Goal: Task Accomplishment & Management: Use online tool/utility

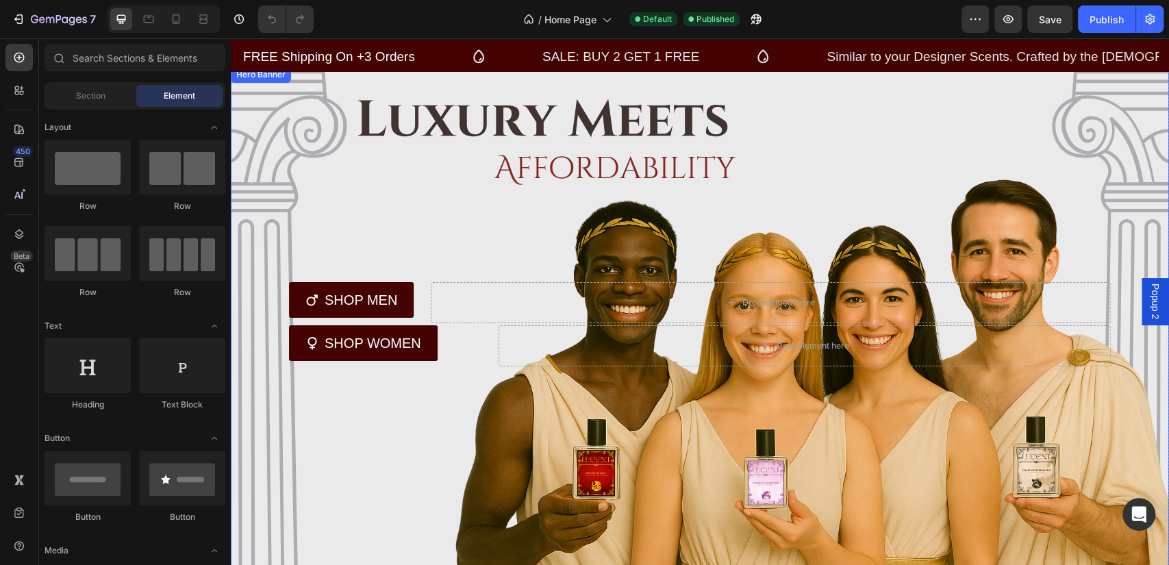
click at [426, 209] on div "Overlay" at bounding box center [700, 324] width 938 height 516
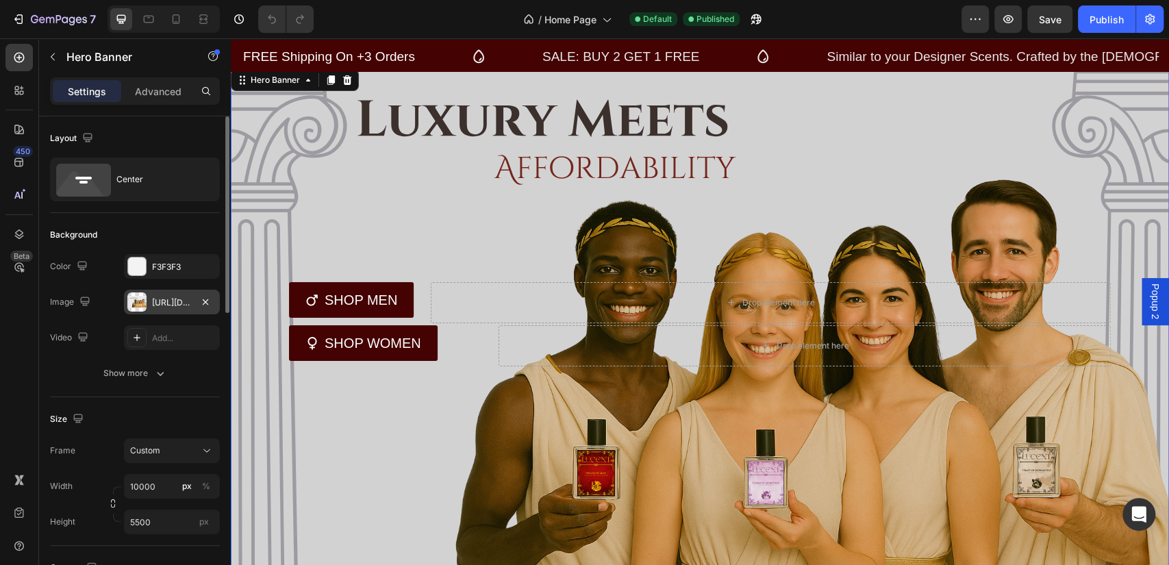
click at [164, 309] on div "[URL][DOMAIN_NAME]" at bounding box center [172, 302] width 96 height 25
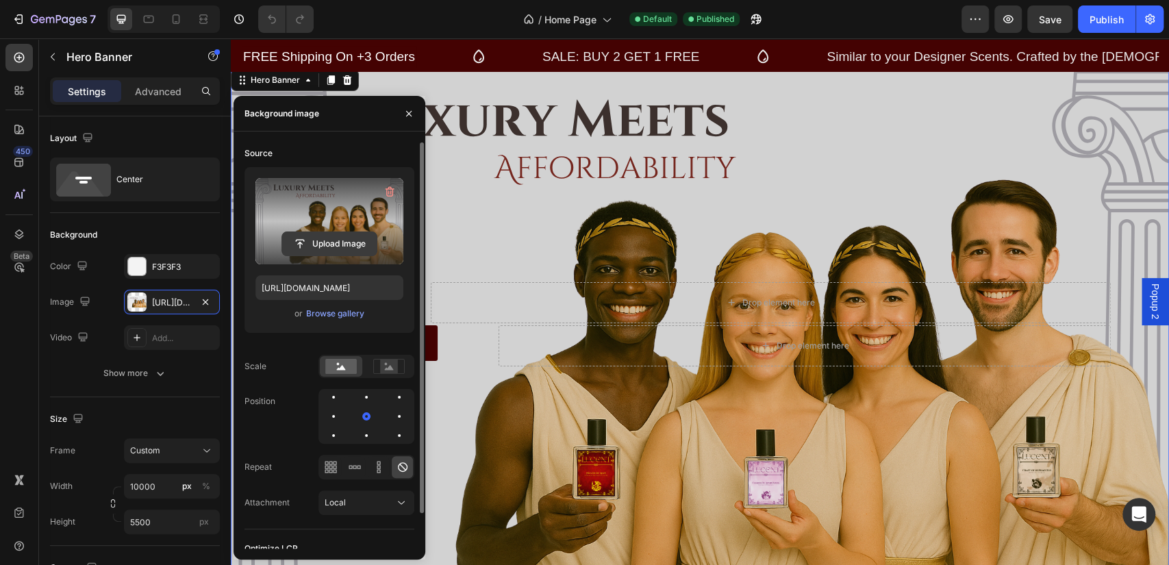
click at [329, 239] on input "file" at bounding box center [329, 243] width 94 height 23
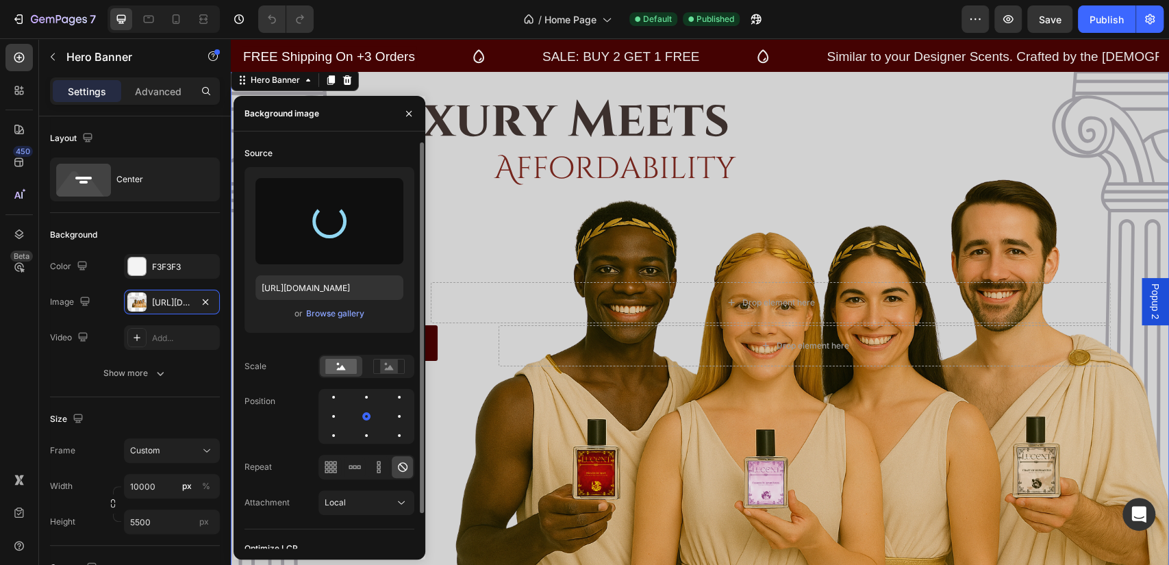
type input "[URL][DOMAIN_NAME]"
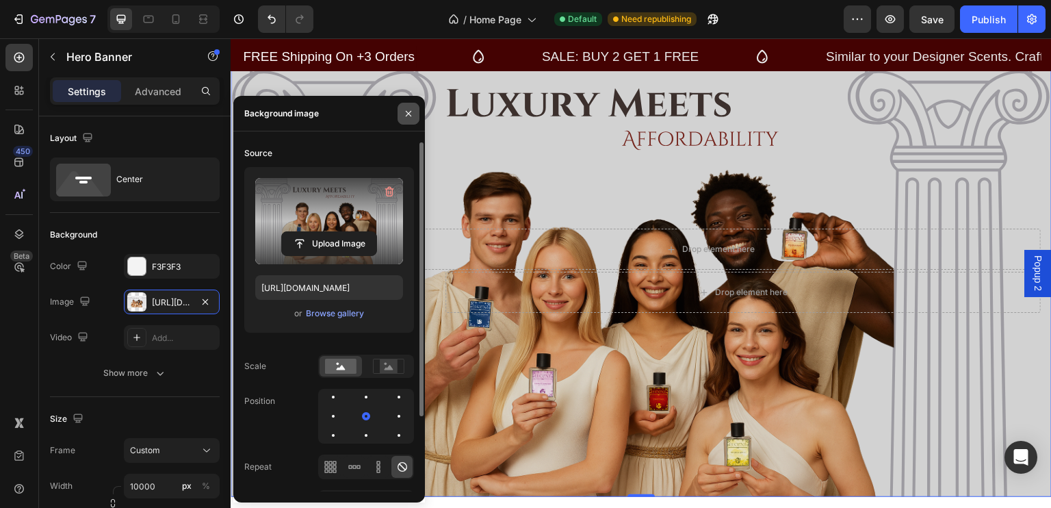
click at [407, 114] on icon "button" at bounding box center [408, 113] width 11 height 11
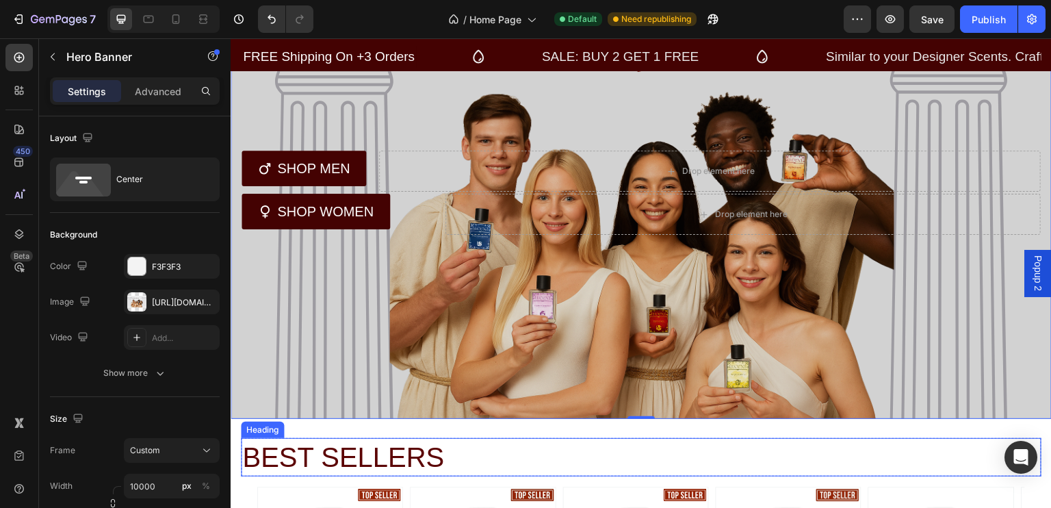
scroll to position [88, 0]
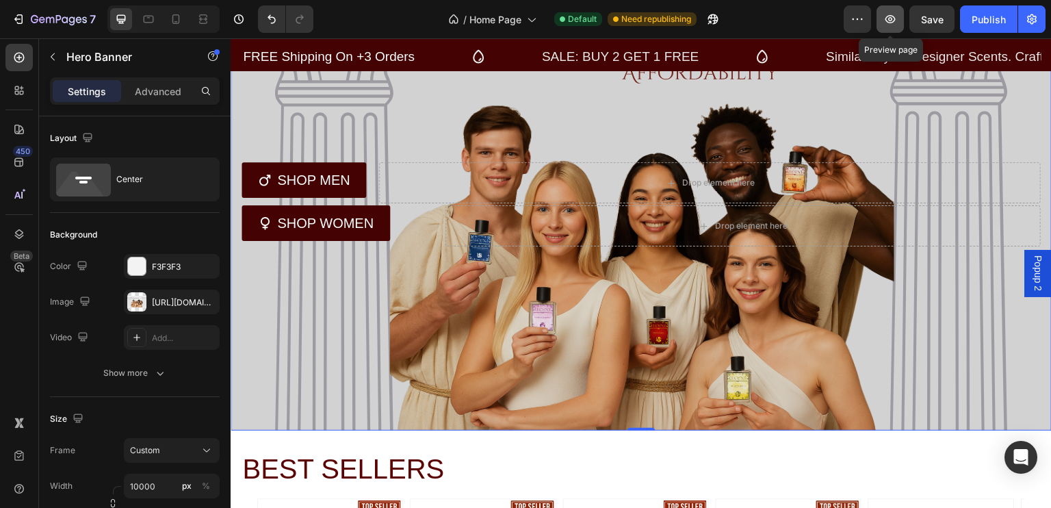
click at [895, 20] on icon "button" at bounding box center [891, 19] width 10 height 8
click at [144, 16] on icon at bounding box center [149, 20] width 10 height 8
type input "100%"
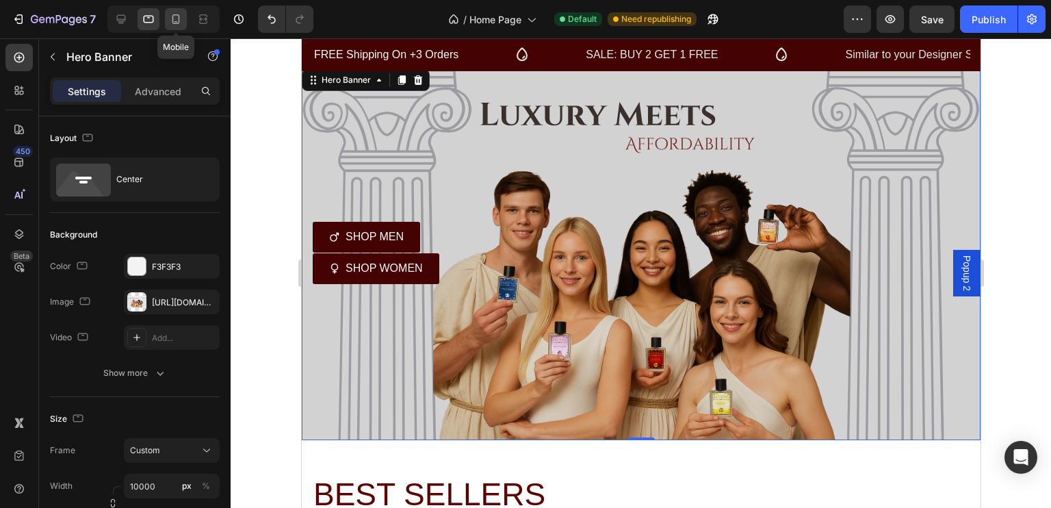
click at [171, 18] on icon at bounding box center [176, 19] width 14 height 14
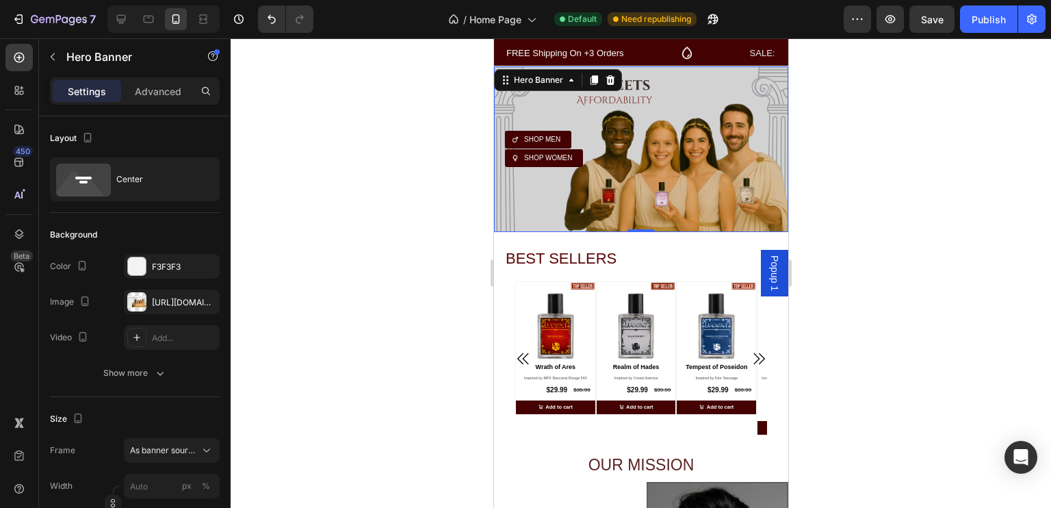
click at [654, 120] on div "Row SHOP MEN Button Row Row SHOP WOMEN Button Row SHOP MEN Button Row SHOP MEN …" at bounding box center [641, 149] width 294 height 58
click at [156, 306] on div "[URL][DOMAIN_NAME]" at bounding box center [172, 302] width 40 height 12
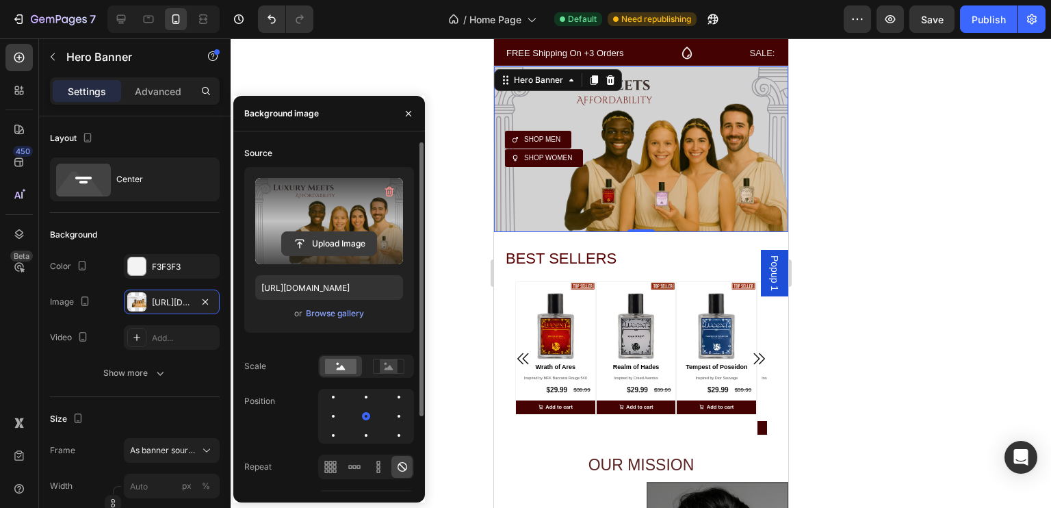
click at [340, 238] on input "file" at bounding box center [329, 243] width 94 height 23
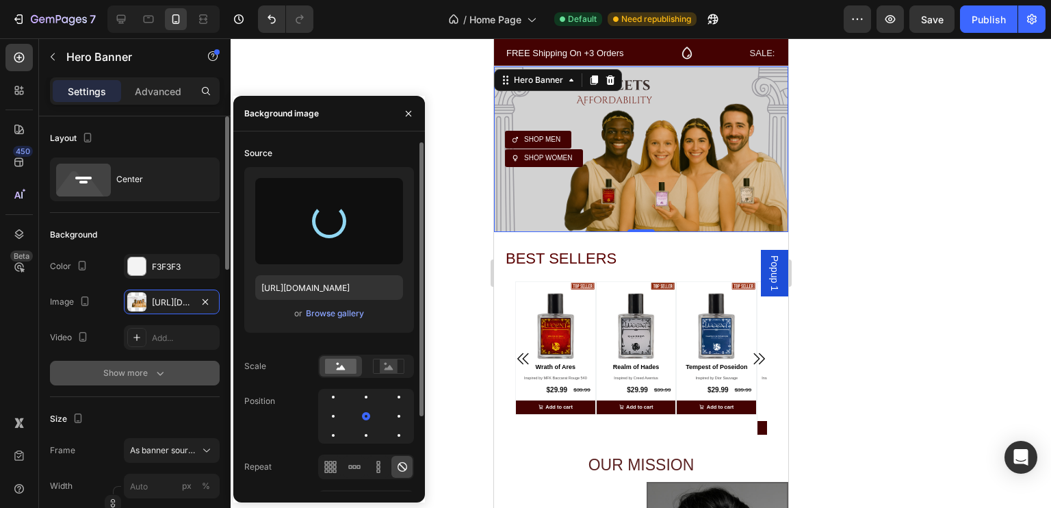
click at [136, 370] on div "Show more" at bounding box center [135, 373] width 64 height 14
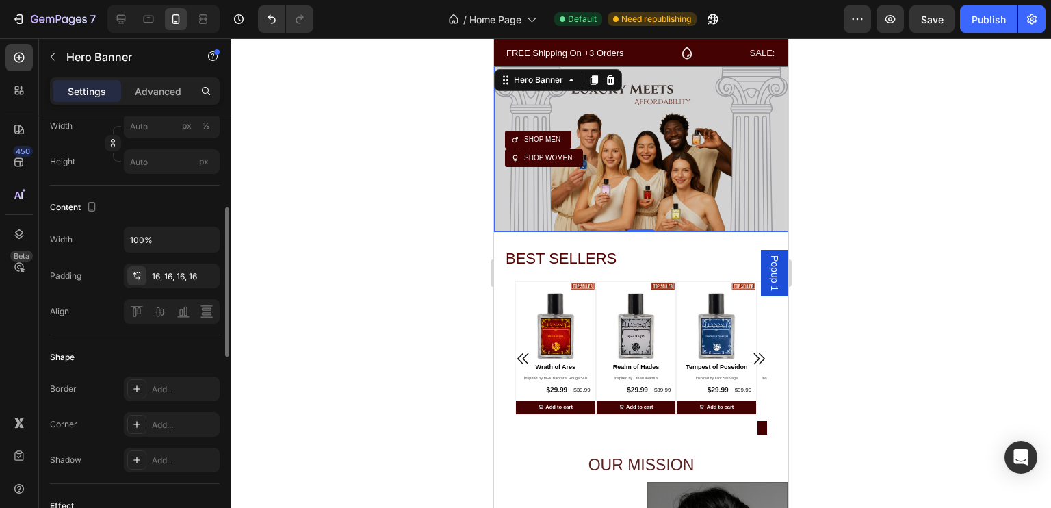
scroll to position [360, 0]
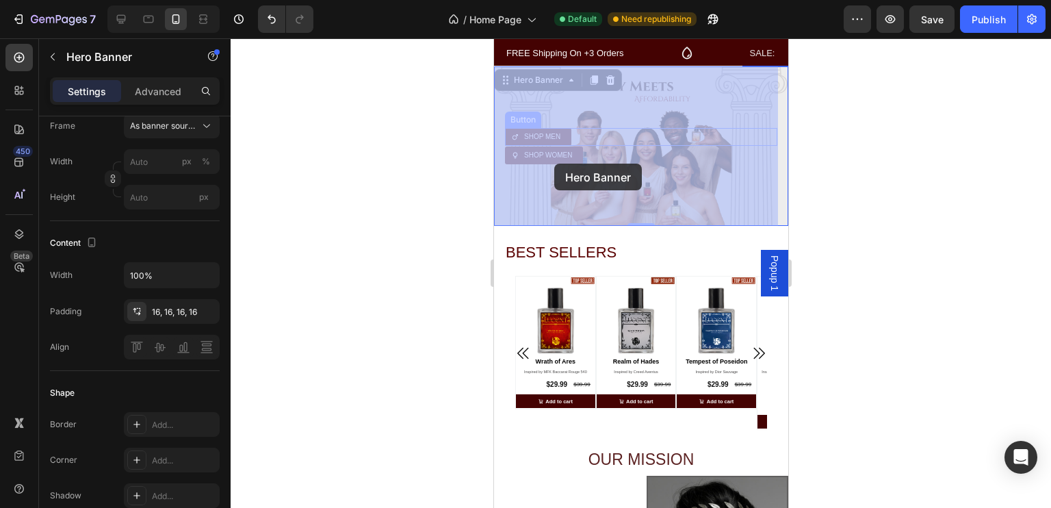
drag, startPoint x: 526, startPoint y: 118, endPoint x: 554, endPoint y: 164, distance: 53.8
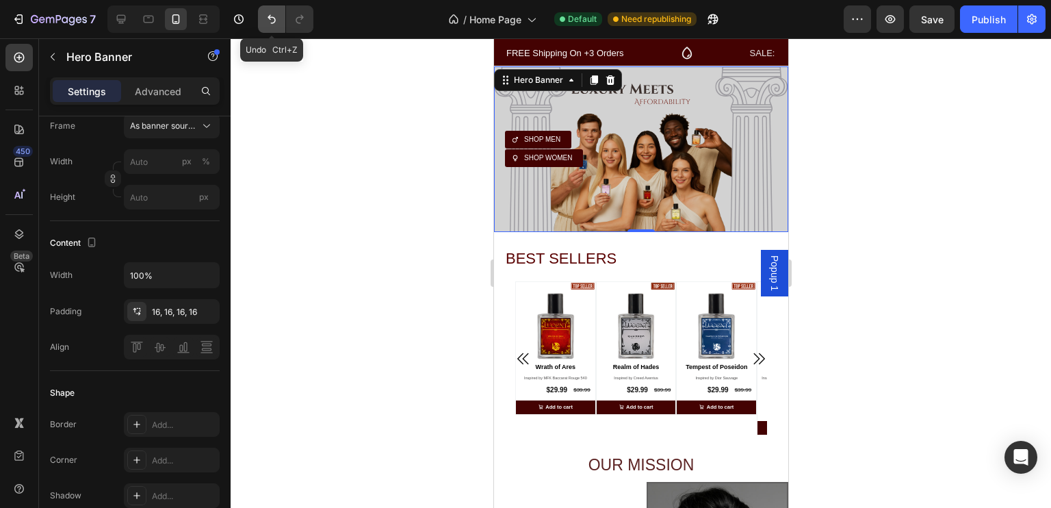
click at [271, 18] on icon "Undo/Redo" at bounding box center [272, 19] width 14 height 14
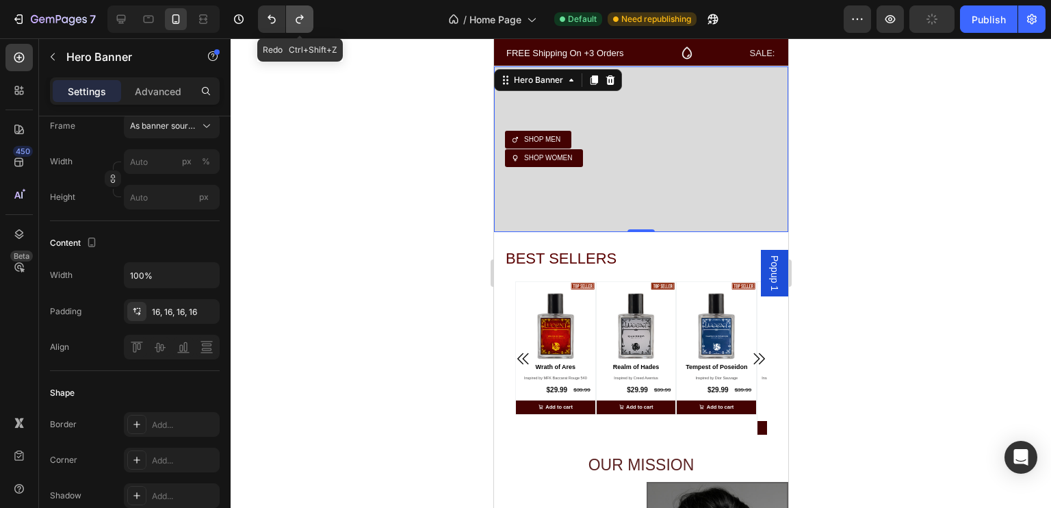
click at [297, 23] on icon "Undo/Redo" at bounding box center [300, 19] width 8 height 9
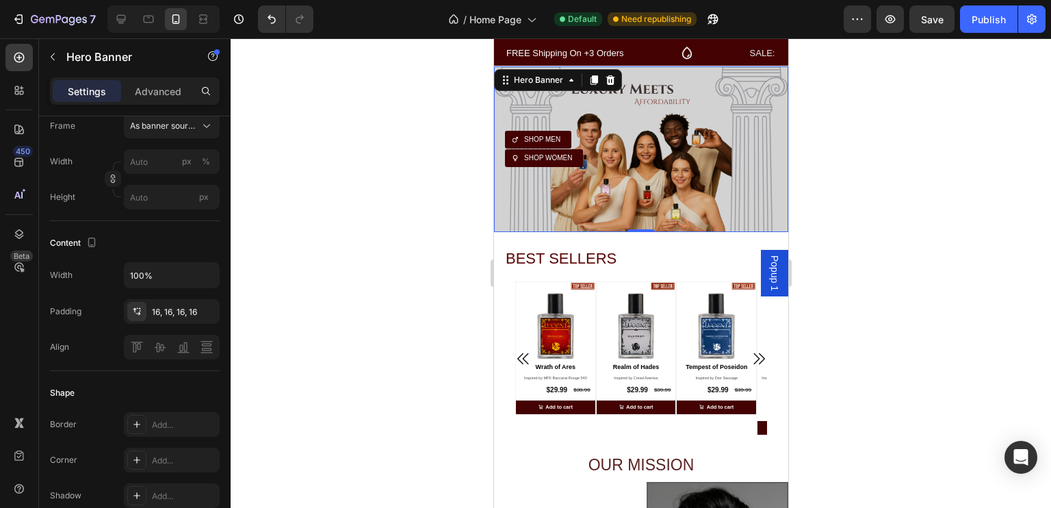
click at [405, 209] on div at bounding box center [641, 273] width 821 height 470
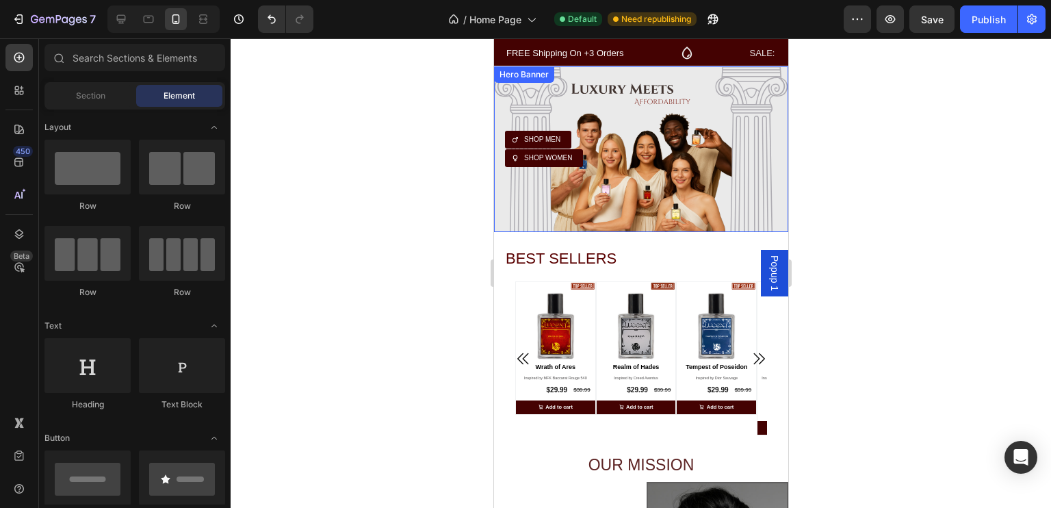
click at [505, 210] on div "Overlay" at bounding box center [641, 149] width 294 height 166
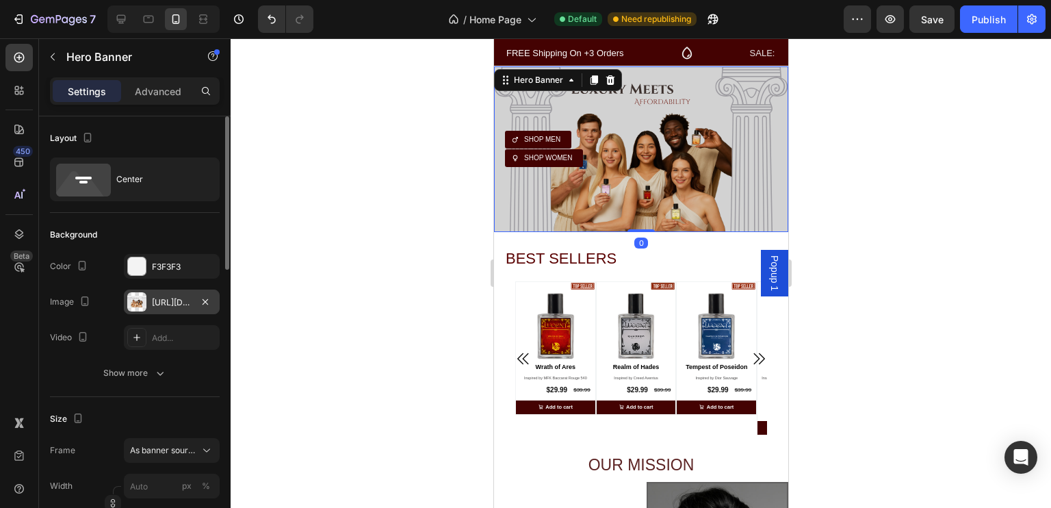
click at [166, 296] on div "[URL][DOMAIN_NAME]" at bounding box center [172, 302] width 40 height 12
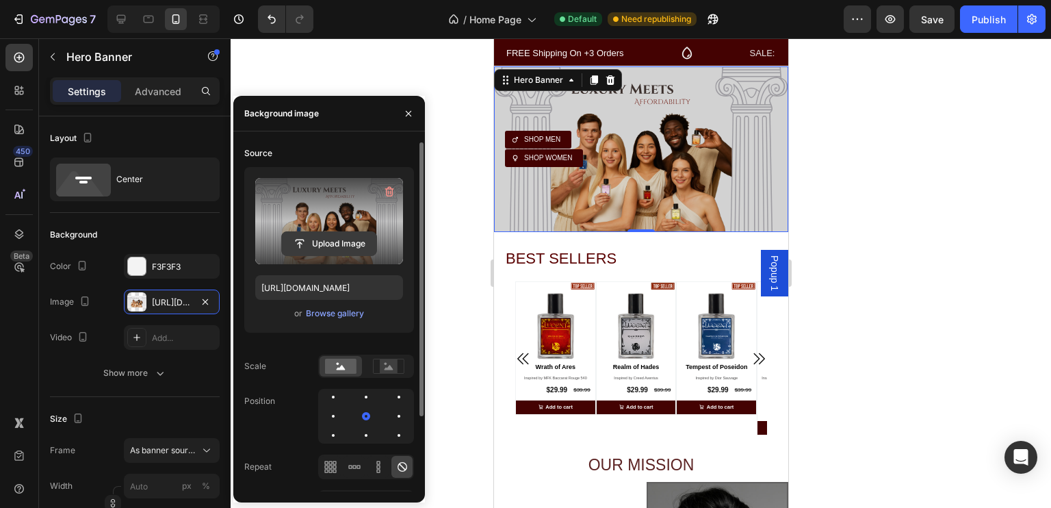
click at [304, 239] on input "file" at bounding box center [329, 243] width 94 height 23
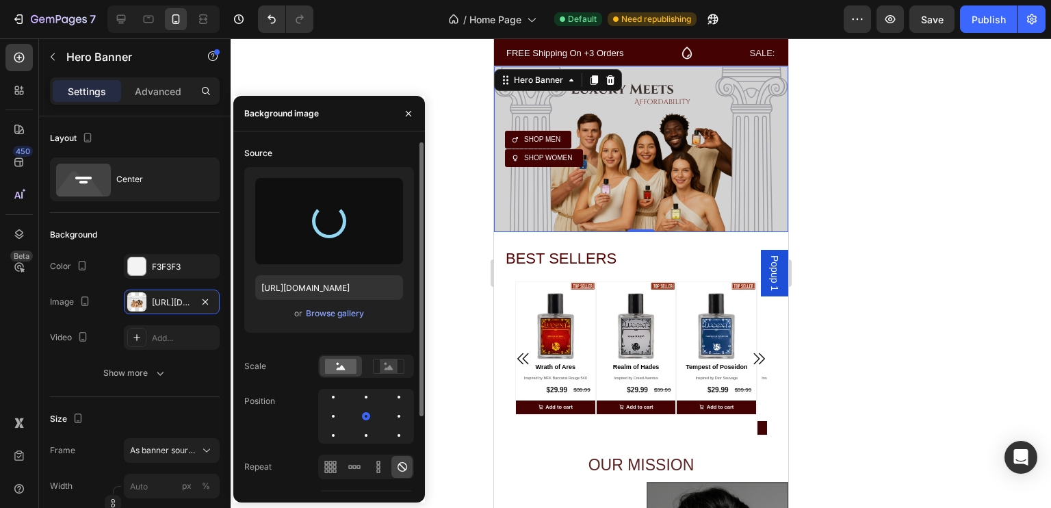
type input "[URL][DOMAIN_NAME]"
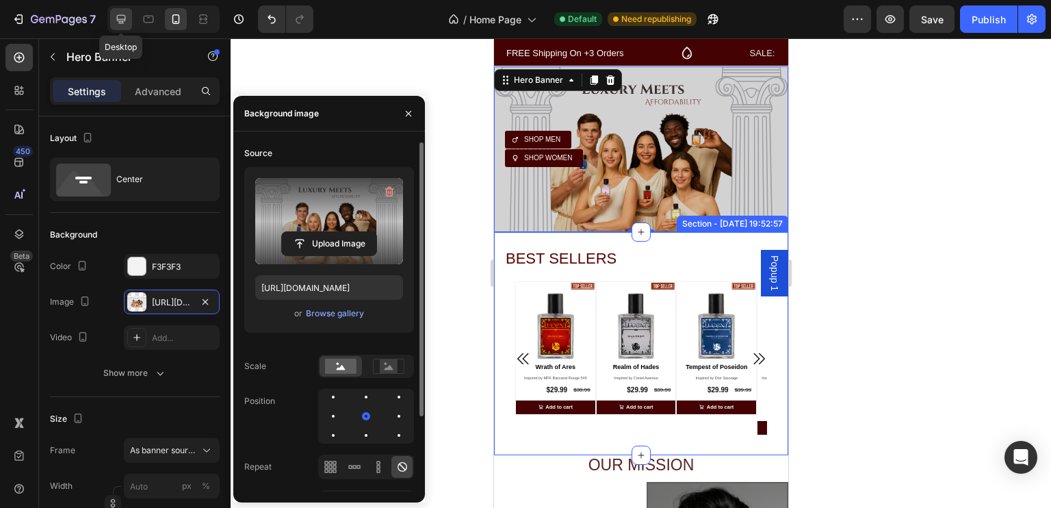
click at [118, 24] on icon at bounding box center [121, 19] width 14 height 14
type input "10000"
type input "5500"
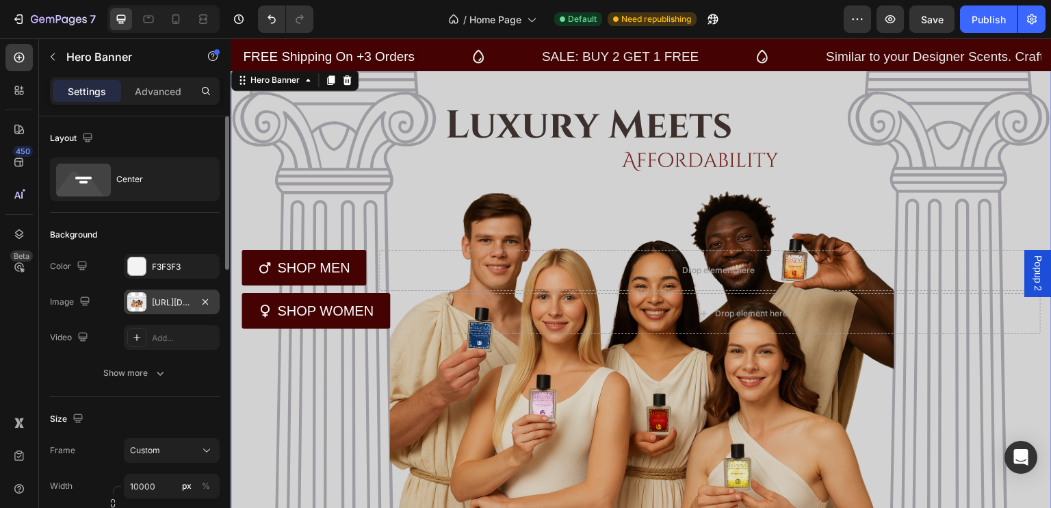
click at [175, 309] on div "[URL][DOMAIN_NAME]" at bounding box center [172, 302] width 96 height 25
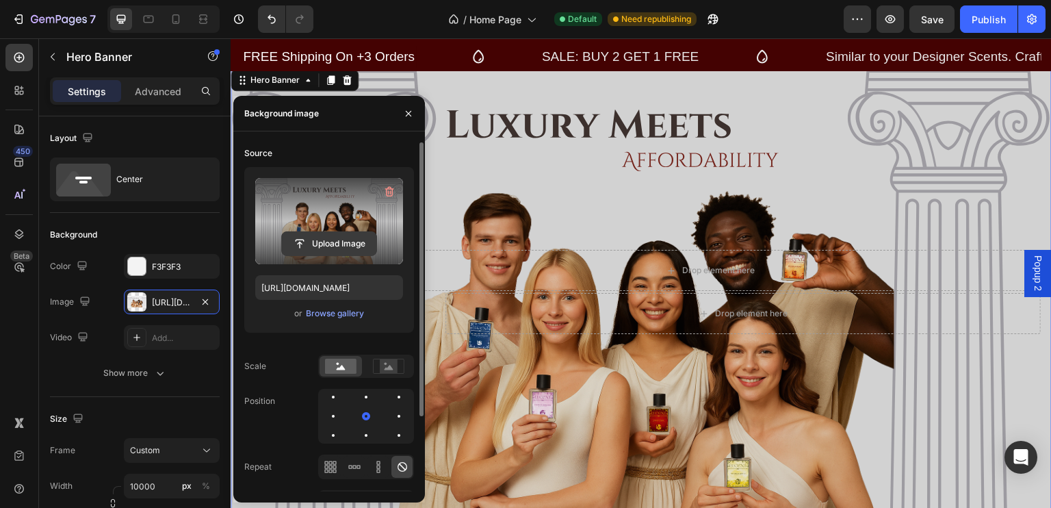
click at [311, 232] on input "file" at bounding box center [329, 243] width 94 height 23
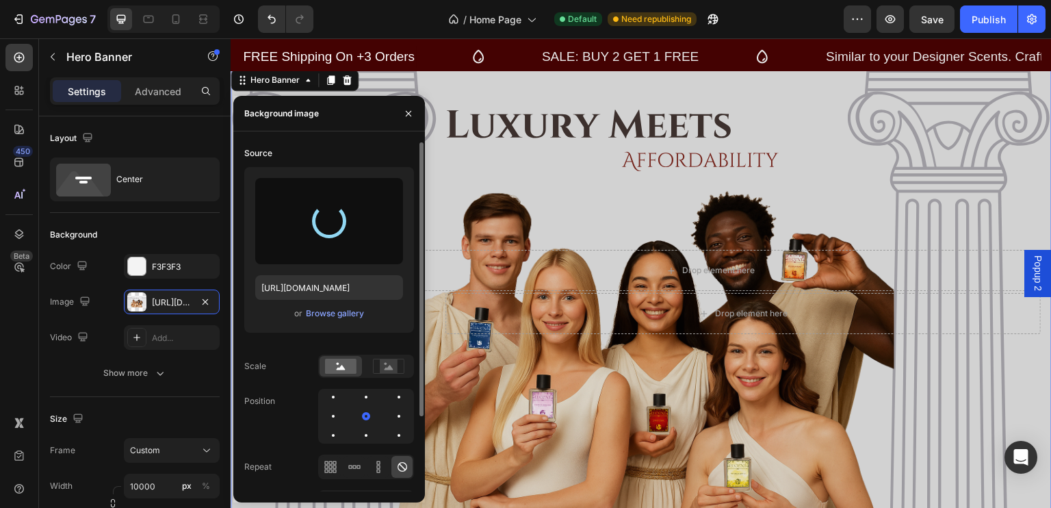
type input "[URL][DOMAIN_NAME]"
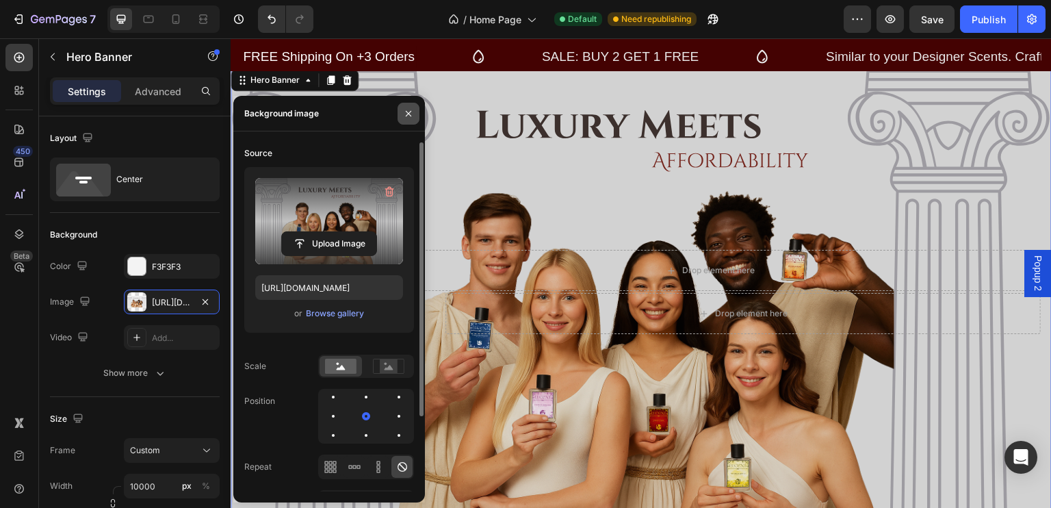
click at [410, 115] on icon "button" at bounding box center [408, 112] width 5 height 5
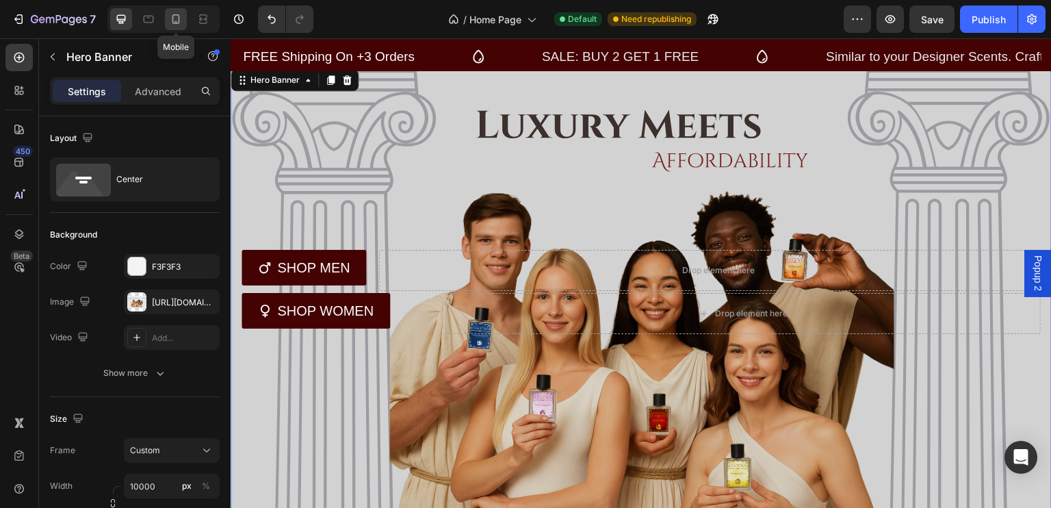
click at [170, 19] on icon at bounding box center [176, 19] width 14 height 14
type input "100%"
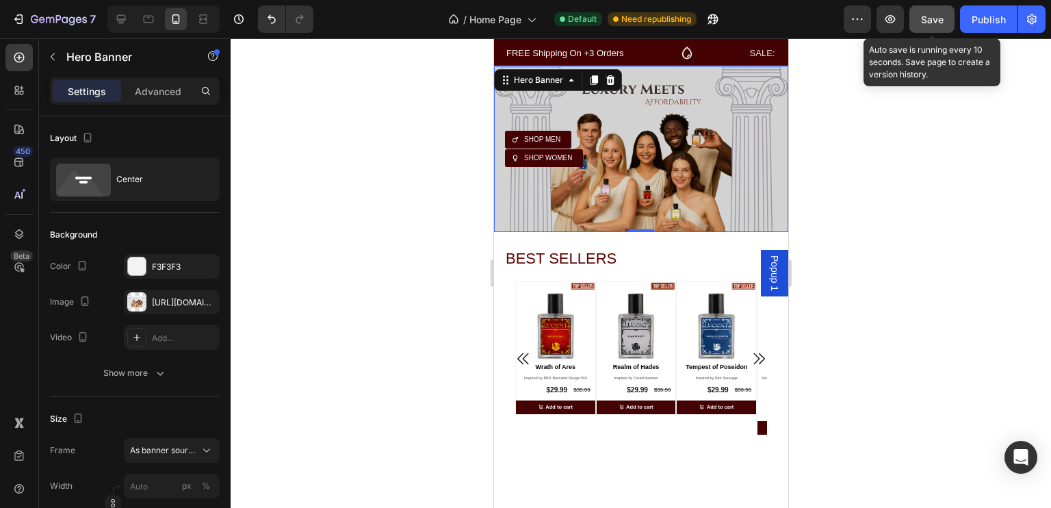
click at [943, 26] on div "Save" at bounding box center [932, 19] width 23 height 14
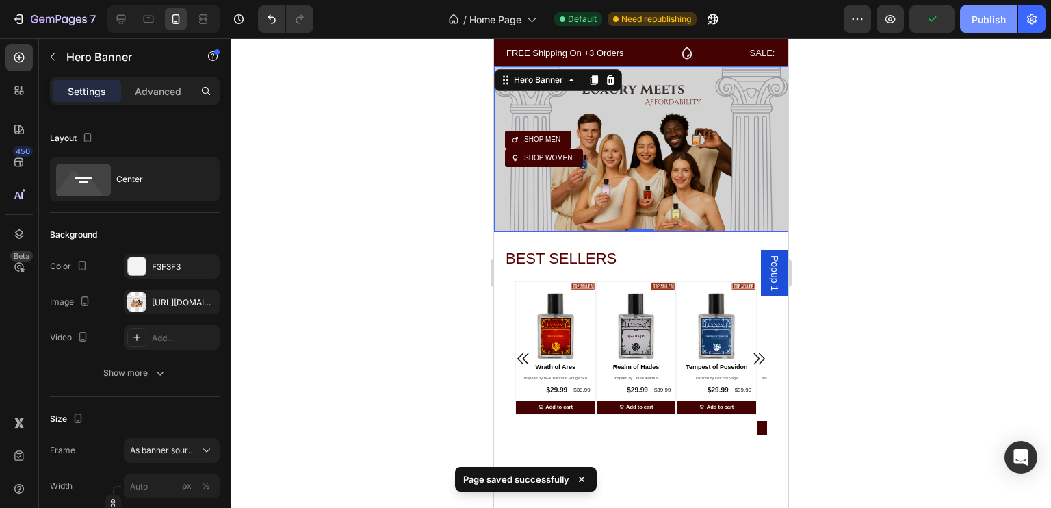
click at [991, 26] on div "Publish" at bounding box center [989, 19] width 34 height 14
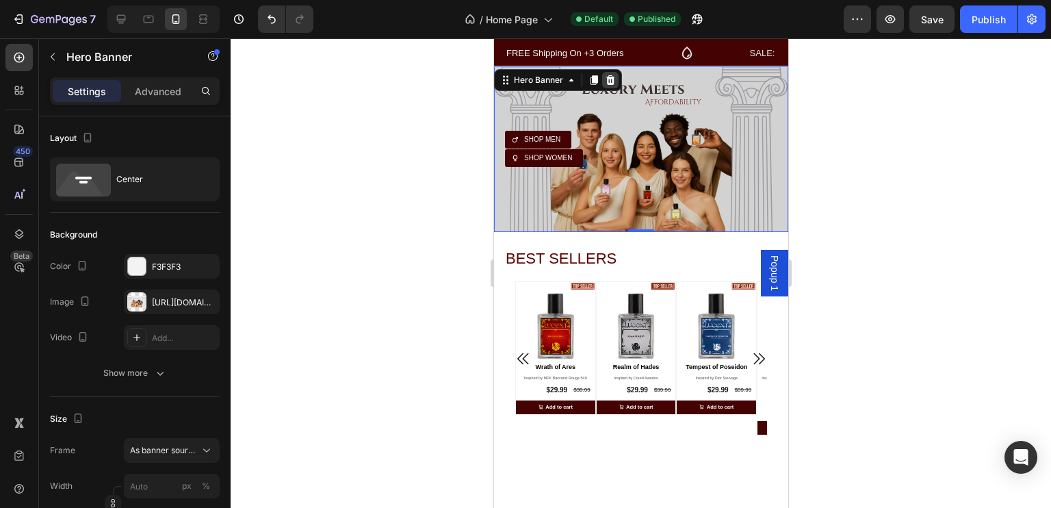
click at [610, 84] on icon at bounding box center [610, 80] width 9 height 10
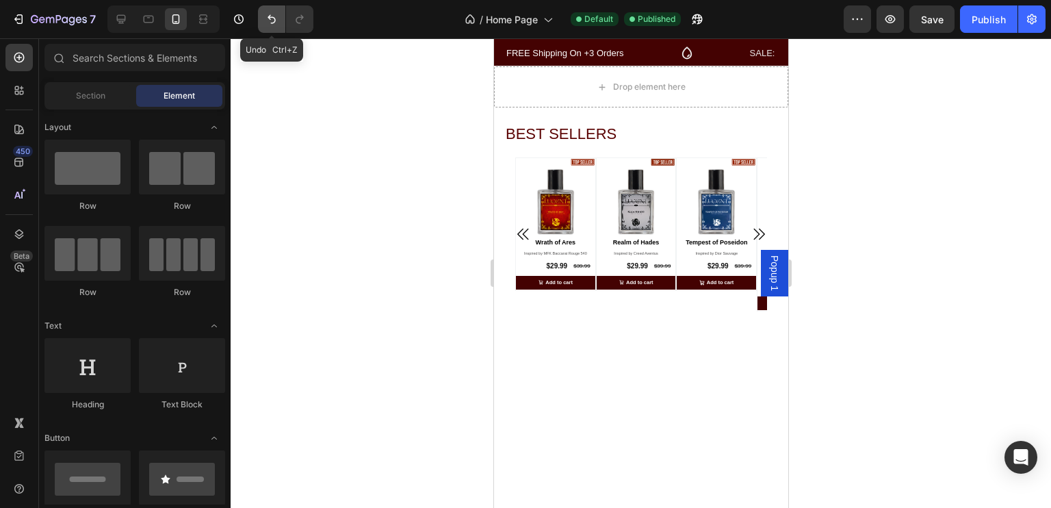
click at [267, 24] on icon "Undo/Redo" at bounding box center [272, 19] width 14 height 14
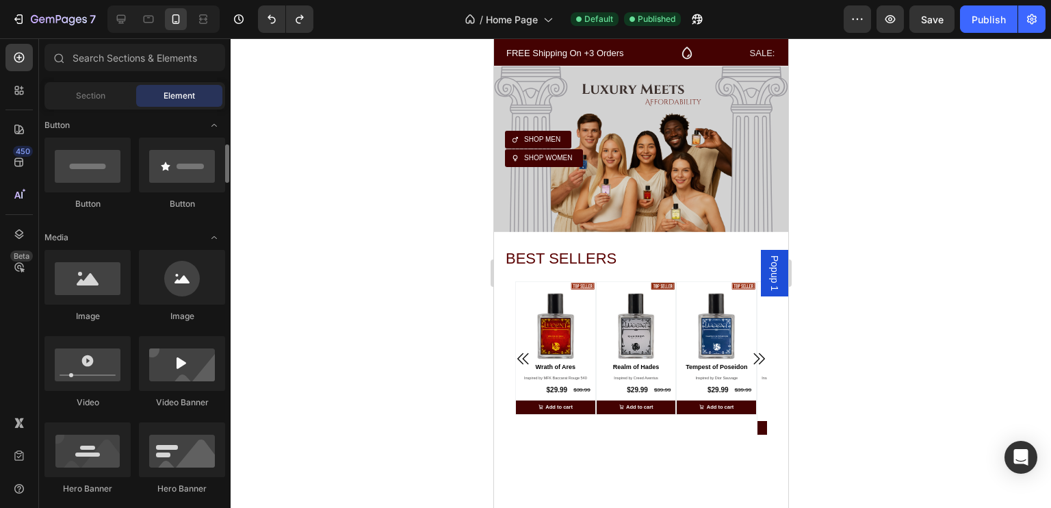
scroll to position [317, 0]
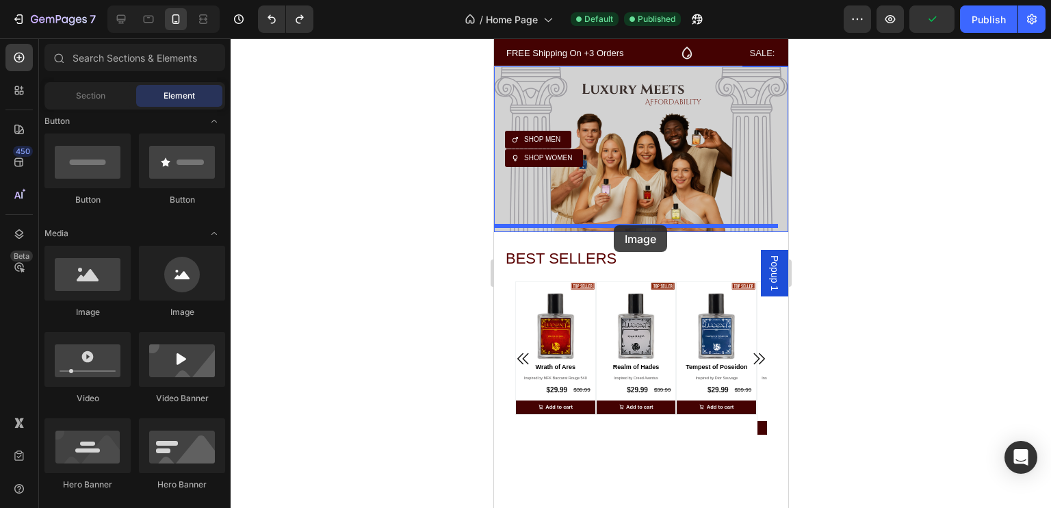
drag, startPoint x: 586, startPoint y: 320, endPoint x: 613, endPoint y: 225, distance: 98.4
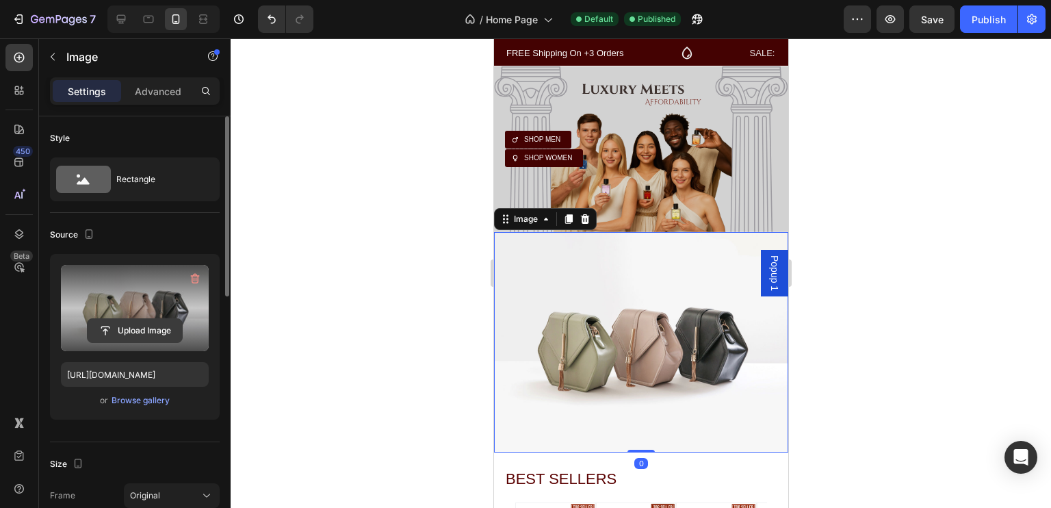
click at [126, 327] on input "file" at bounding box center [135, 330] width 94 height 23
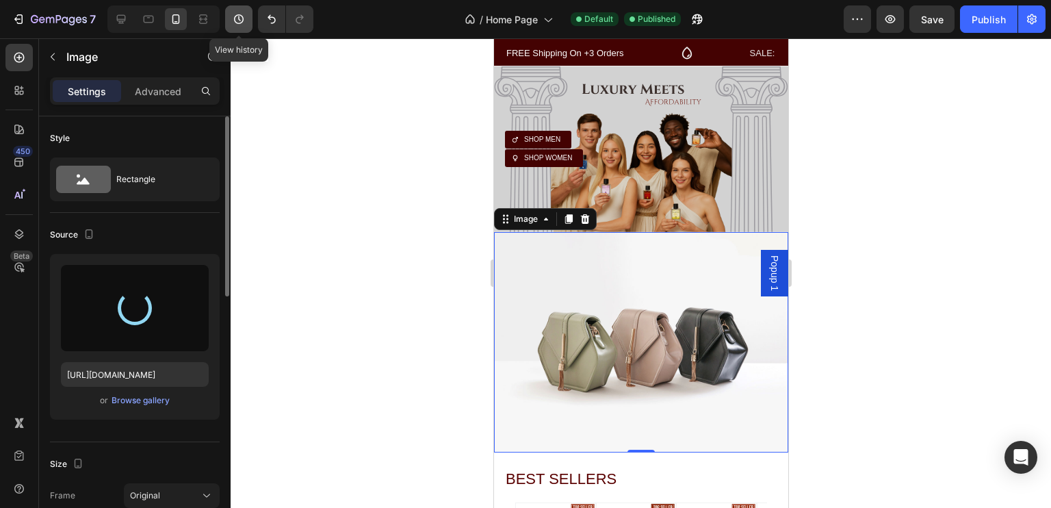
type input "[URL][DOMAIN_NAME]"
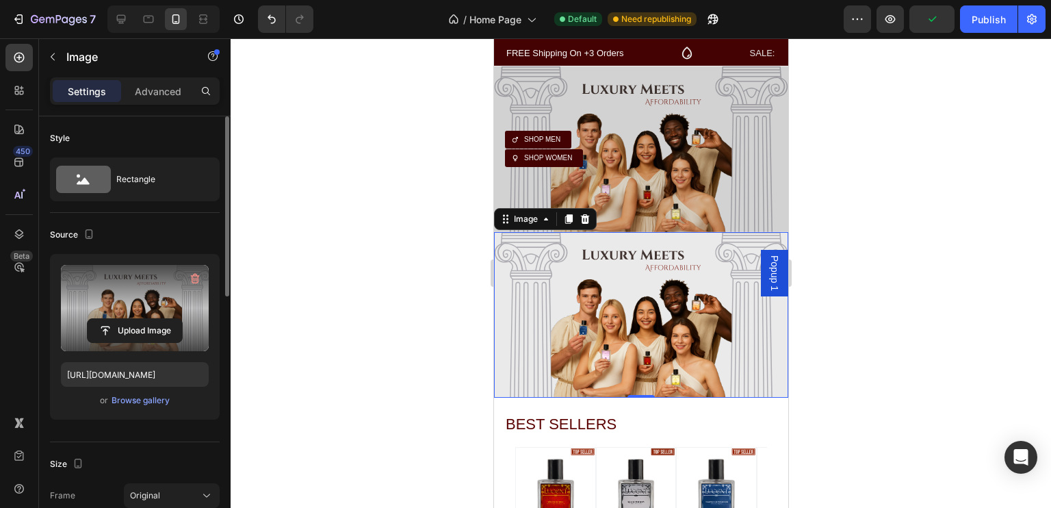
click at [896, 200] on div at bounding box center [641, 273] width 821 height 470
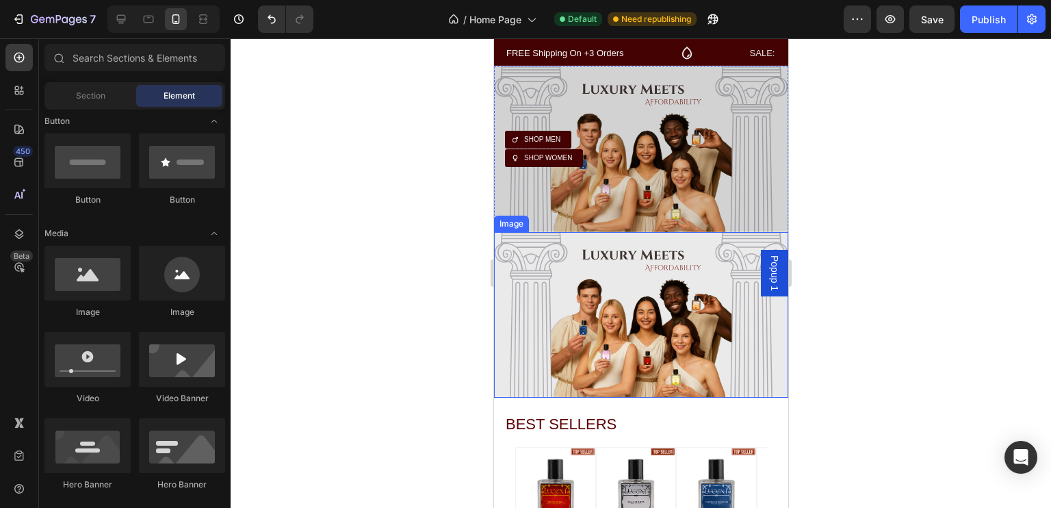
click at [600, 301] on img at bounding box center [641, 315] width 294 height 166
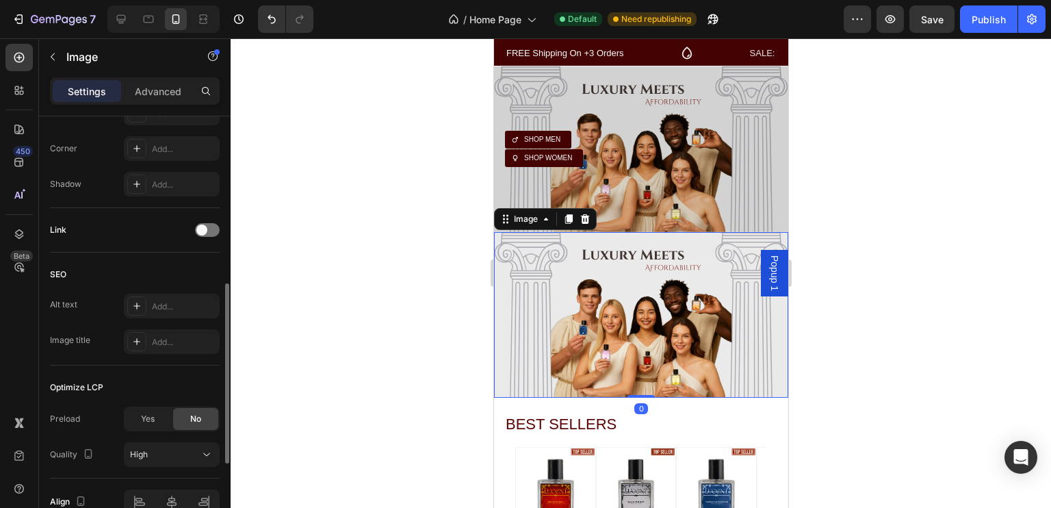
scroll to position [602, 0]
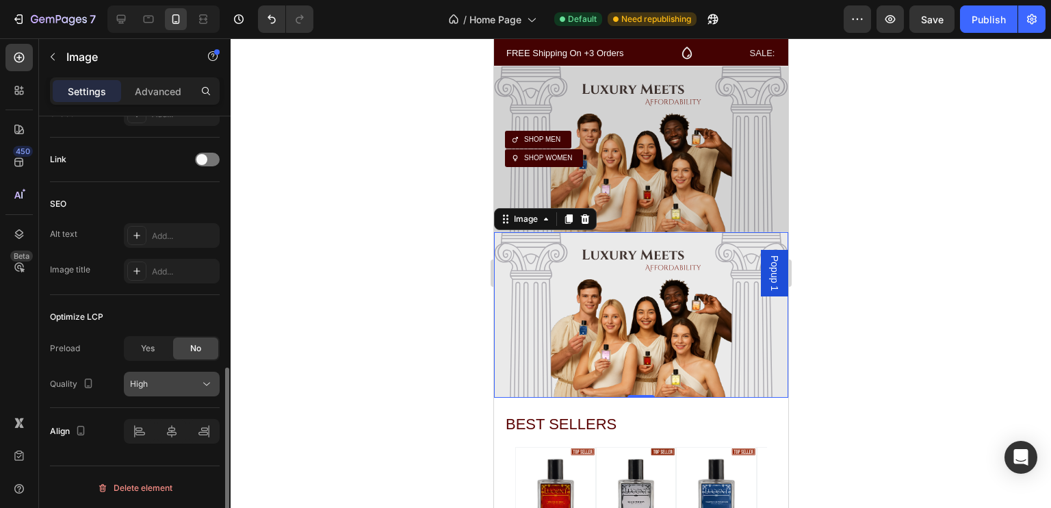
click at [173, 381] on div "High" at bounding box center [165, 384] width 70 height 12
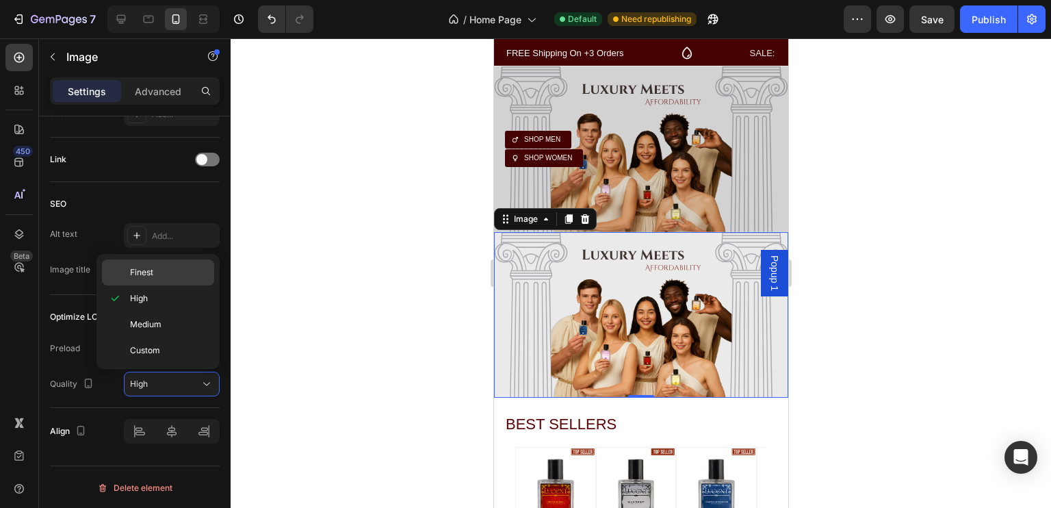
click at [146, 272] on span "Finest" at bounding box center [141, 272] width 23 height 12
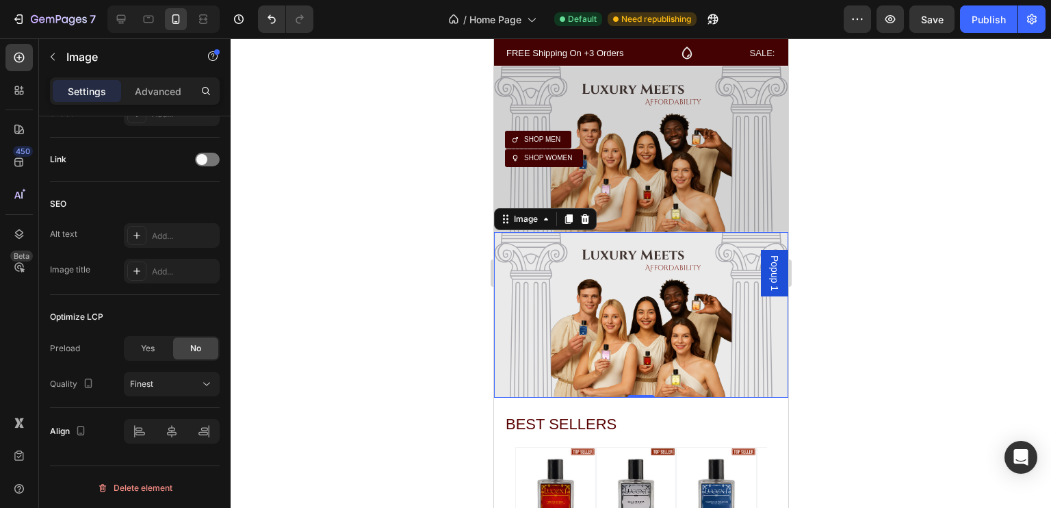
click at [346, 235] on div at bounding box center [641, 273] width 821 height 470
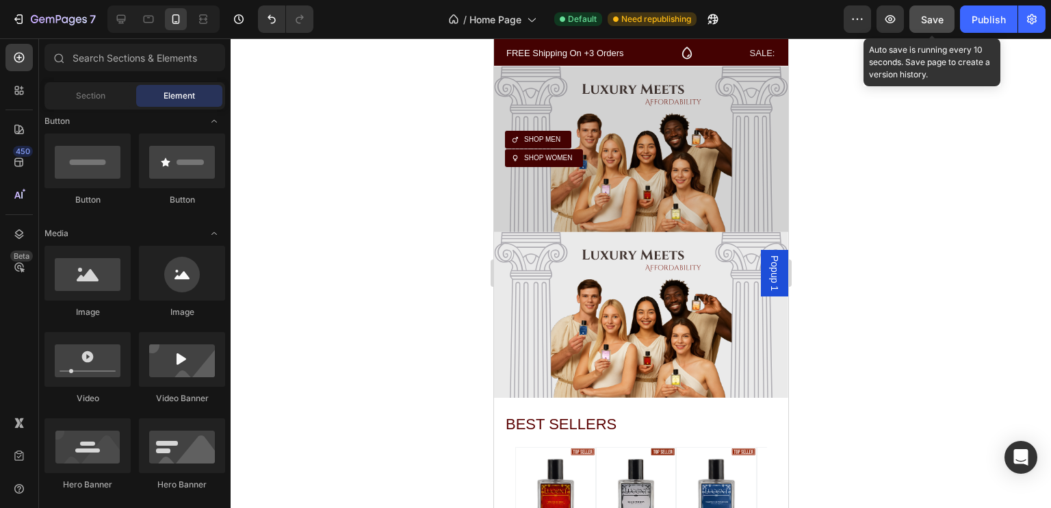
click at [928, 27] on button "Save" at bounding box center [932, 18] width 45 height 27
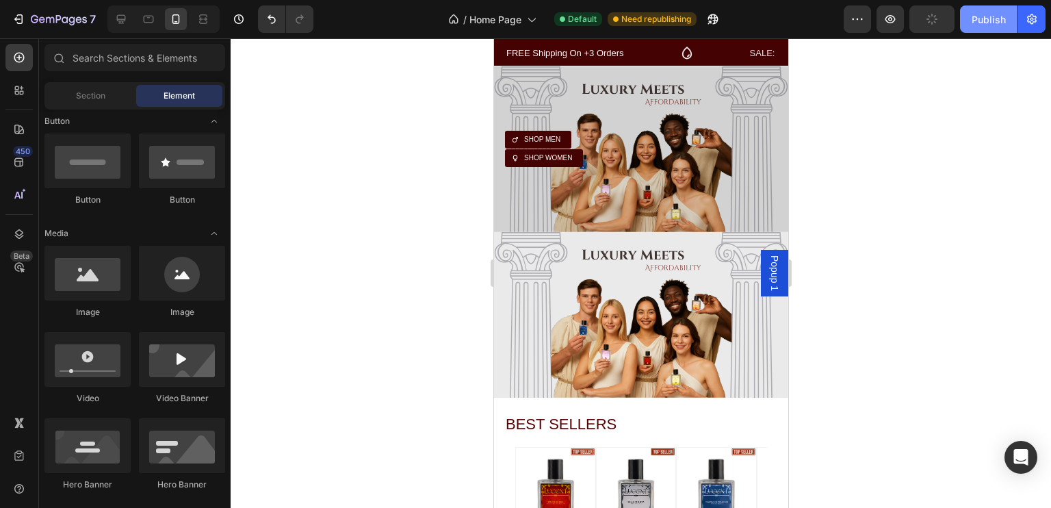
click at [968, 23] on button "Publish" at bounding box center [989, 18] width 58 height 27
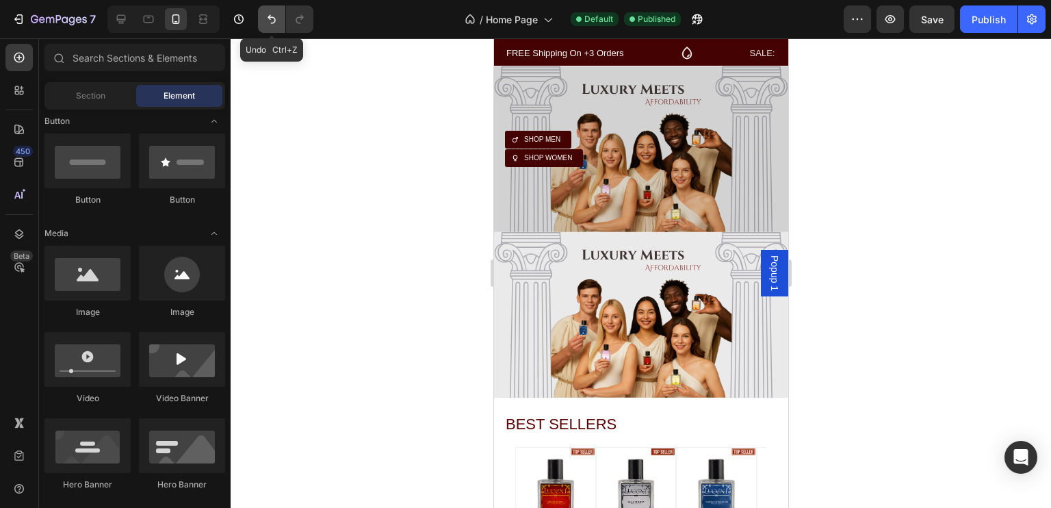
click at [273, 29] on button "Undo/Redo" at bounding box center [271, 18] width 27 height 27
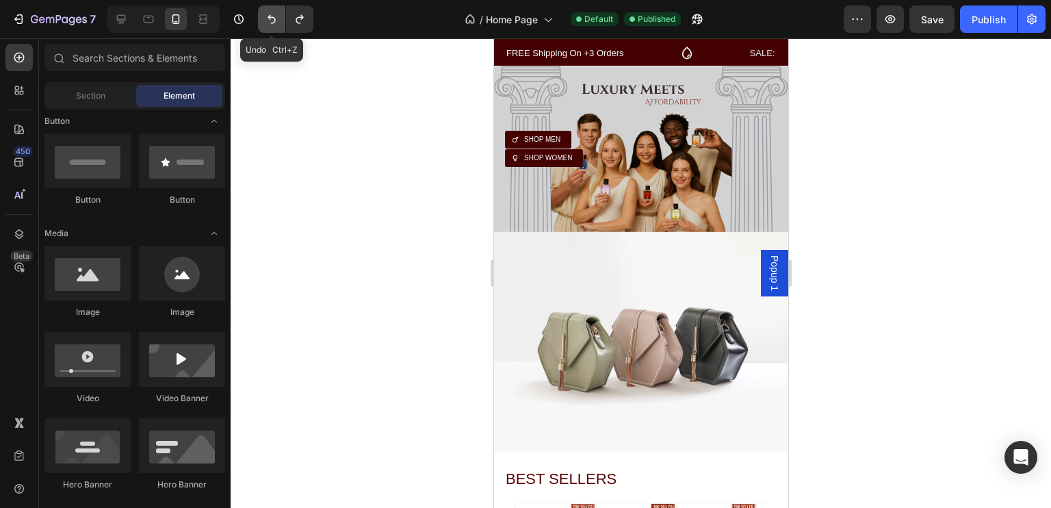
click at [273, 29] on button "Undo/Redo" at bounding box center [271, 18] width 27 height 27
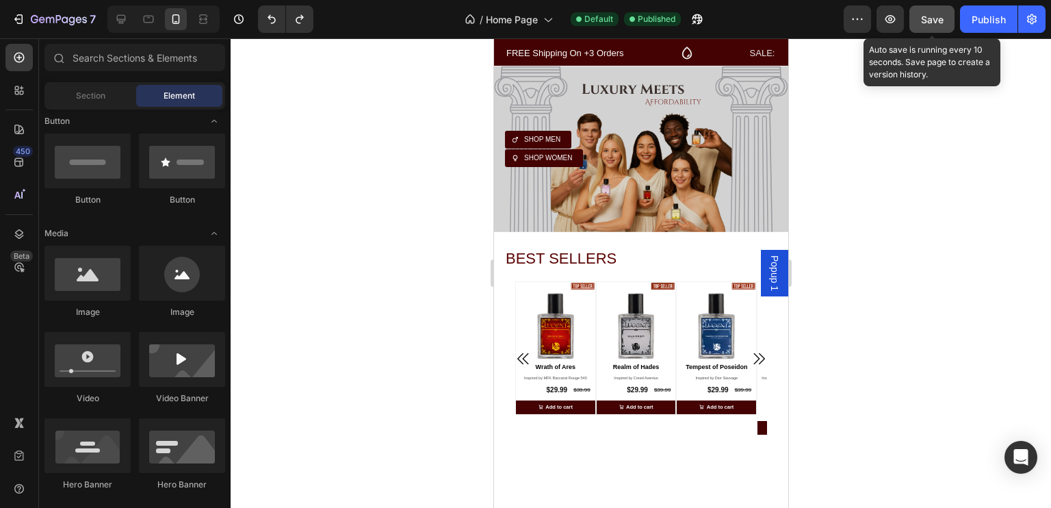
click at [917, 23] on button "Save" at bounding box center [932, 18] width 45 height 27
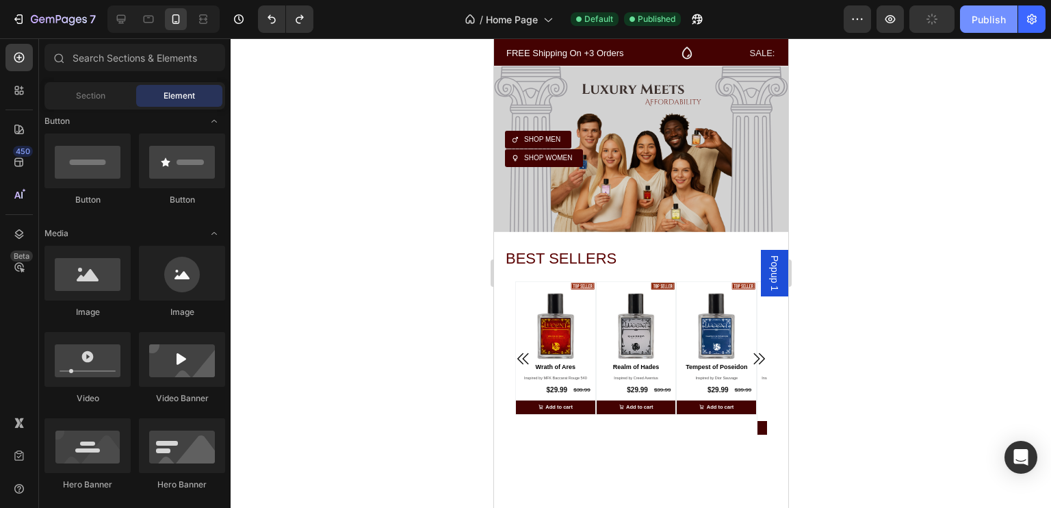
click at [1007, 14] on button "Publish" at bounding box center [989, 18] width 58 height 27
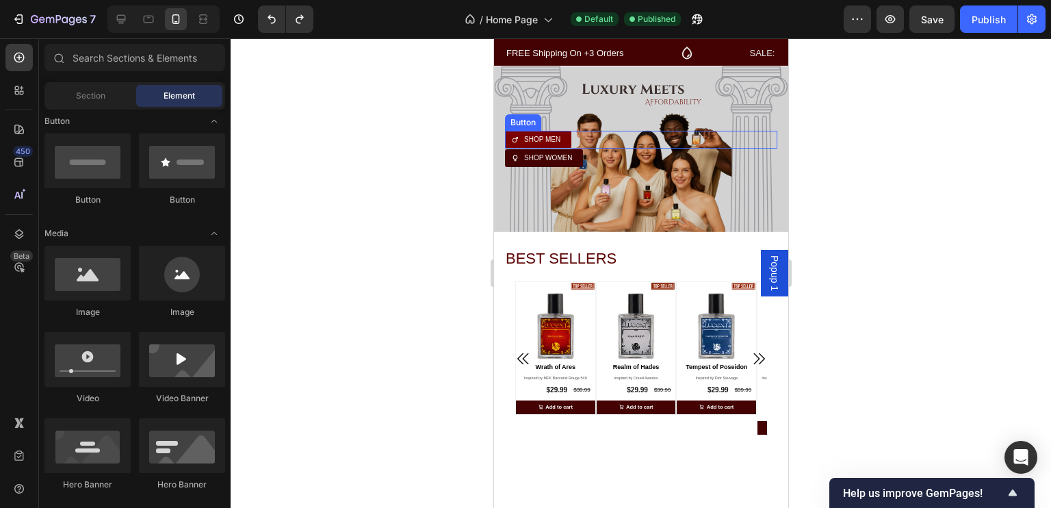
click at [569, 136] on link "SHOP MEN" at bounding box center [538, 140] width 66 height 18
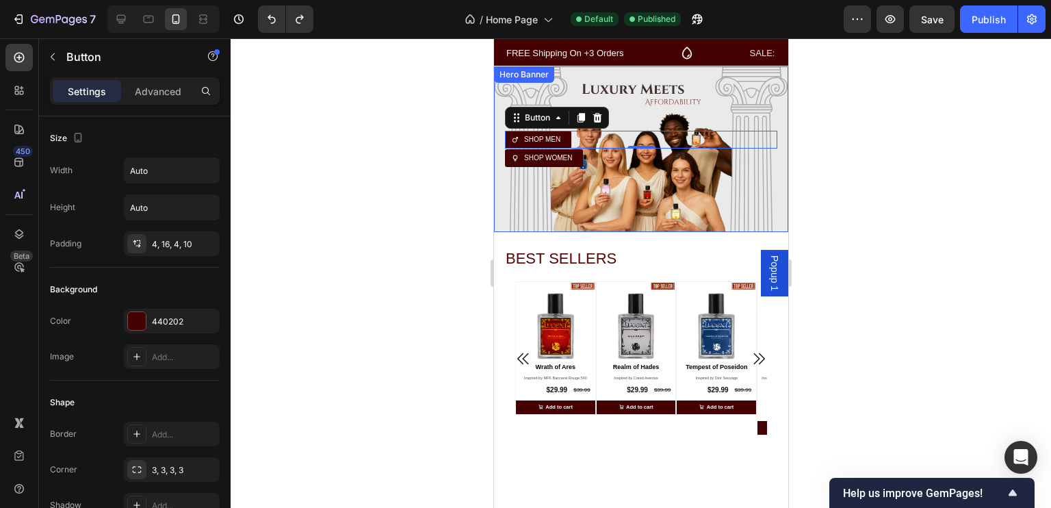
click at [729, 188] on div "Overlay" at bounding box center [641, 149] width 294 height 166
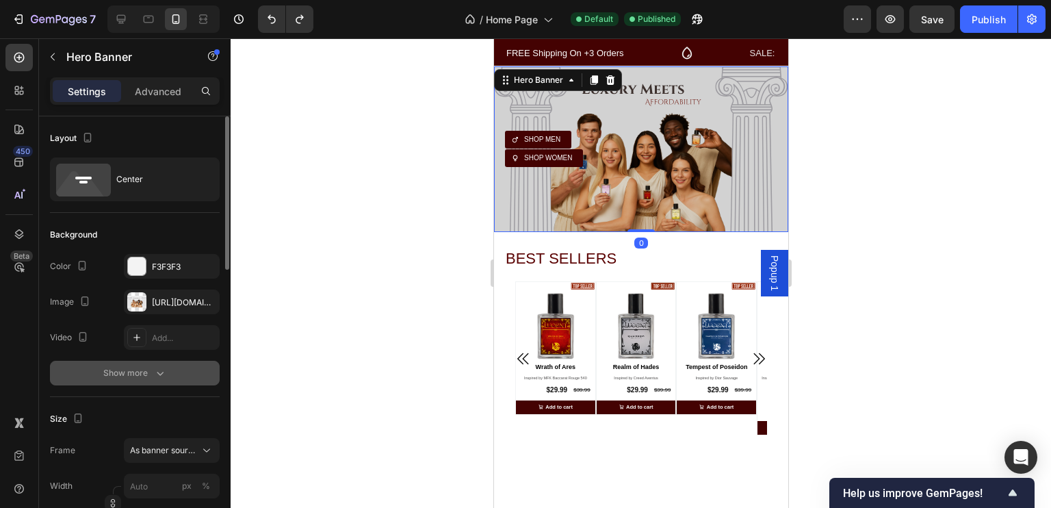
click at [140, 368] on div "Show more" at bounding box center [135, 373] width 64 height 14
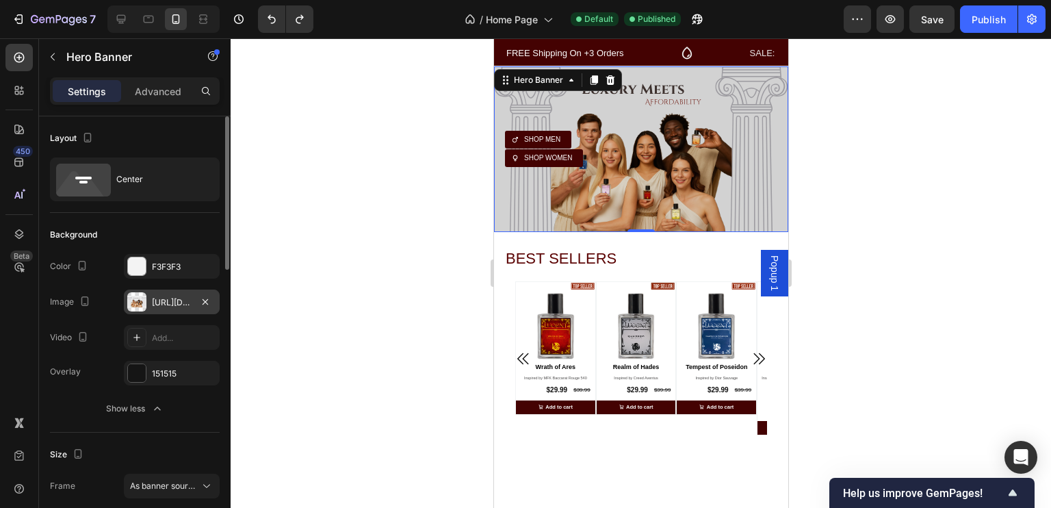
click at [162, 302] on div "[URL][DOMAIN_NAME]" at bounding box center [172, 302] width 40 height 12
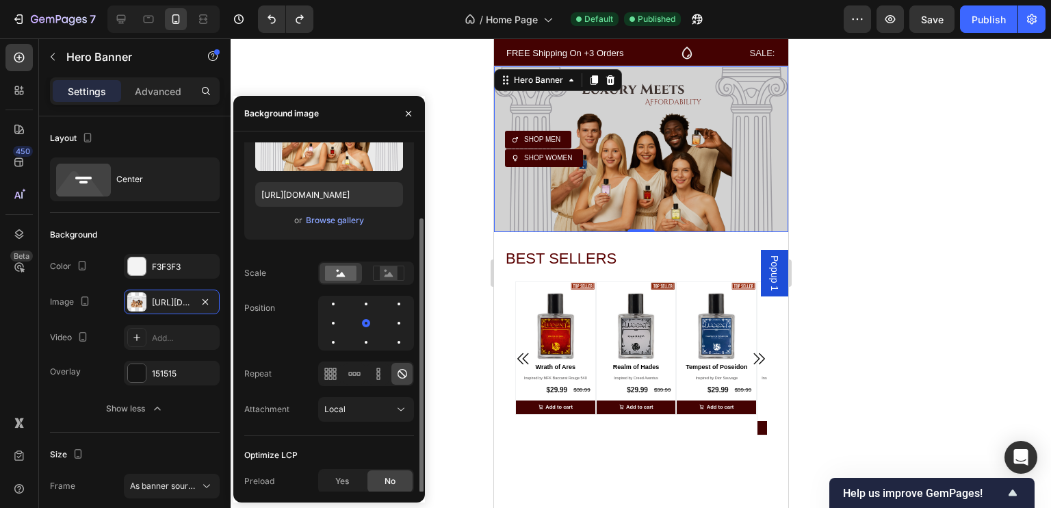
scroll to position [94, 0]
click at [402, 410] on icon at bounding box center [401, 408] width 14 height 14
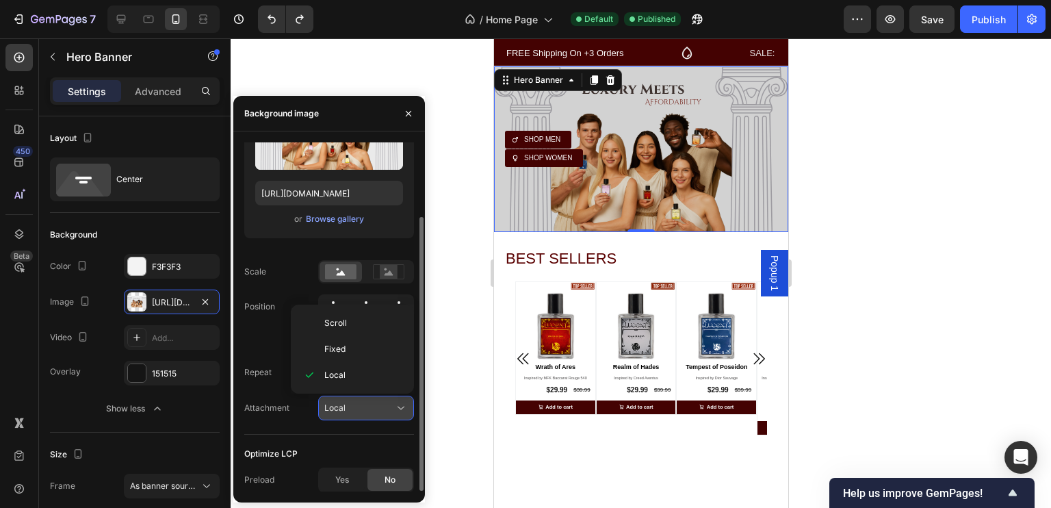
click at [402, 410] on icon at bounding box center [401, 408] width 14 height 14
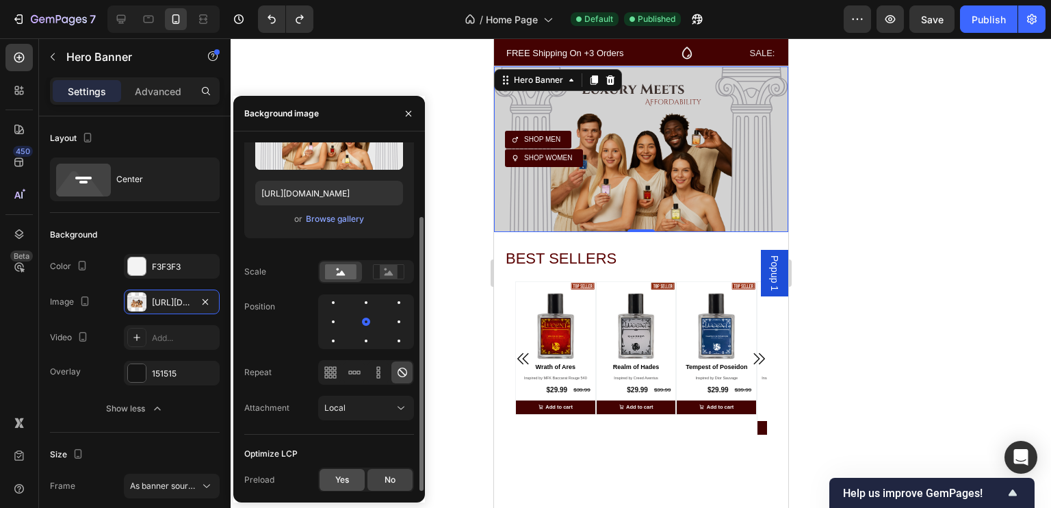
click at [344, 476] on span "Yes" at bounding box center [342, 480] width 14 height 12
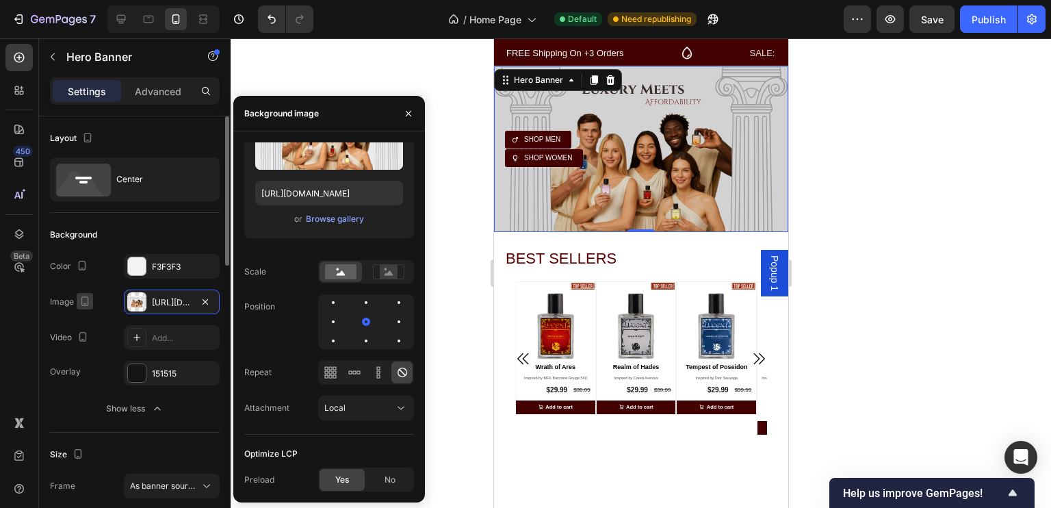
click at [82, 298] on icon "button" at bounding box center [85, 301] width 14 height 14
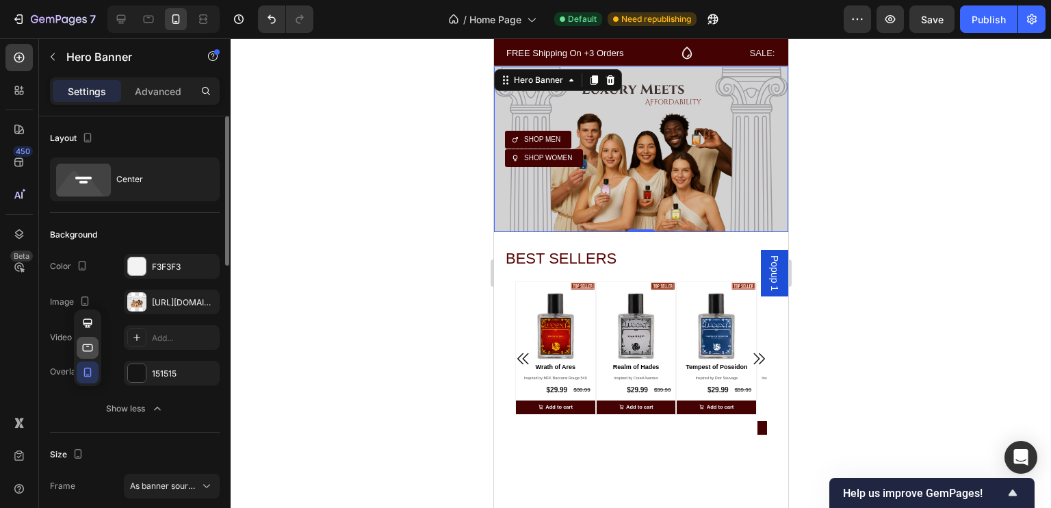
click at [88, 344] on icon "button" at bounding box center [88, 348] width 10 height 8
type input "10000"
type input "5500"
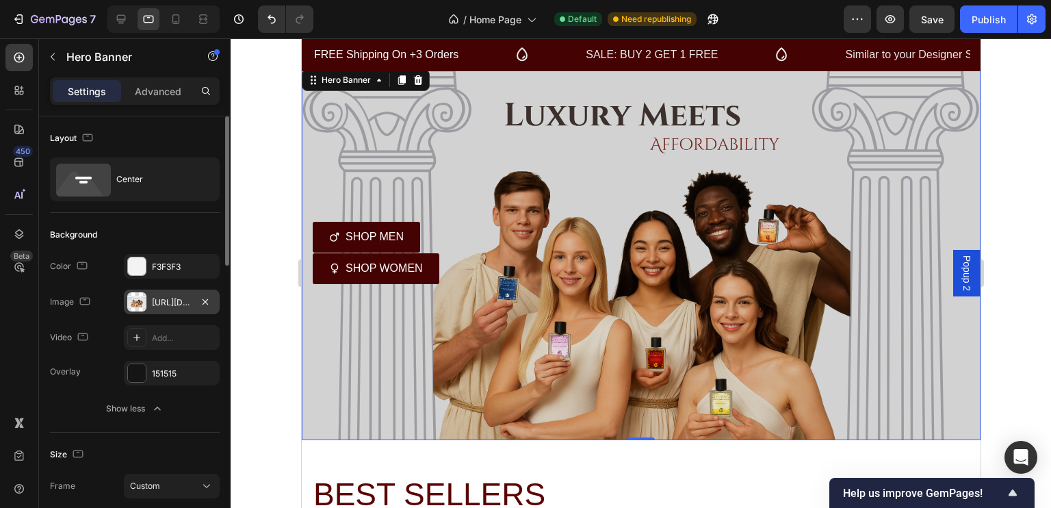
click at [183, 299] on div "[URL][DOMAIN_NAME]" at bounding box center [172, 302] width 40 height 12
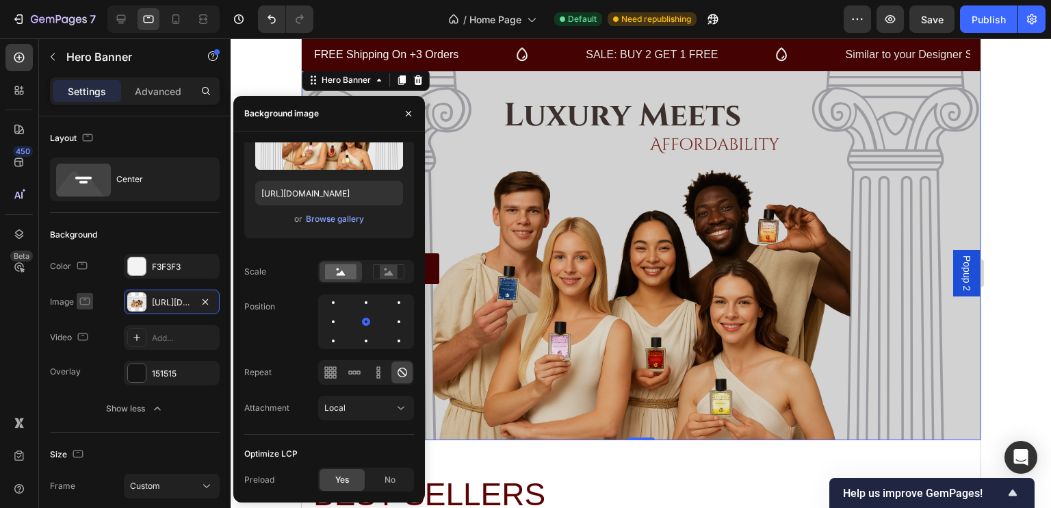
click at [84, 296] on icon "button" at bounding box center [85, 301] width 14 height 14
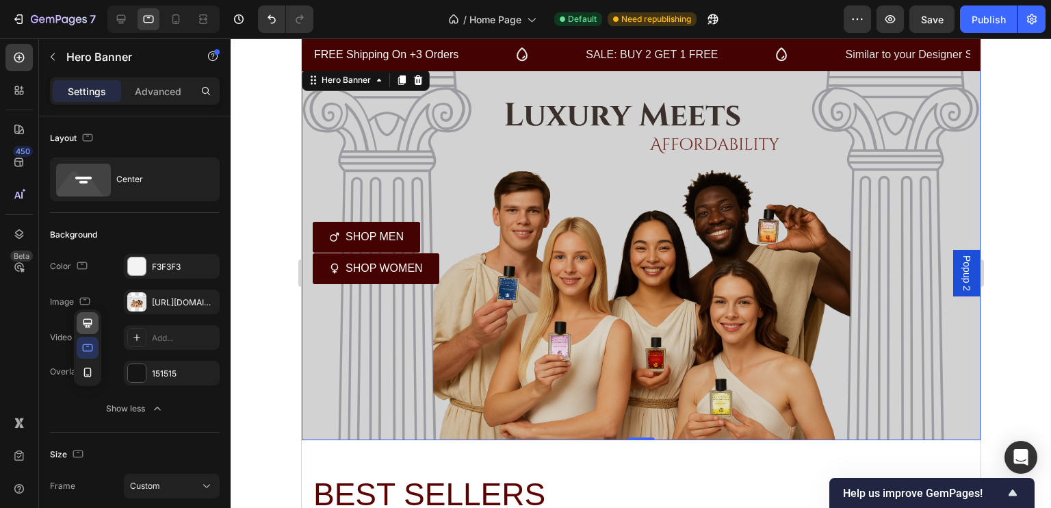
click at [82, 316] on icon "button" at bounding box center [88, 323] width 14 height 14
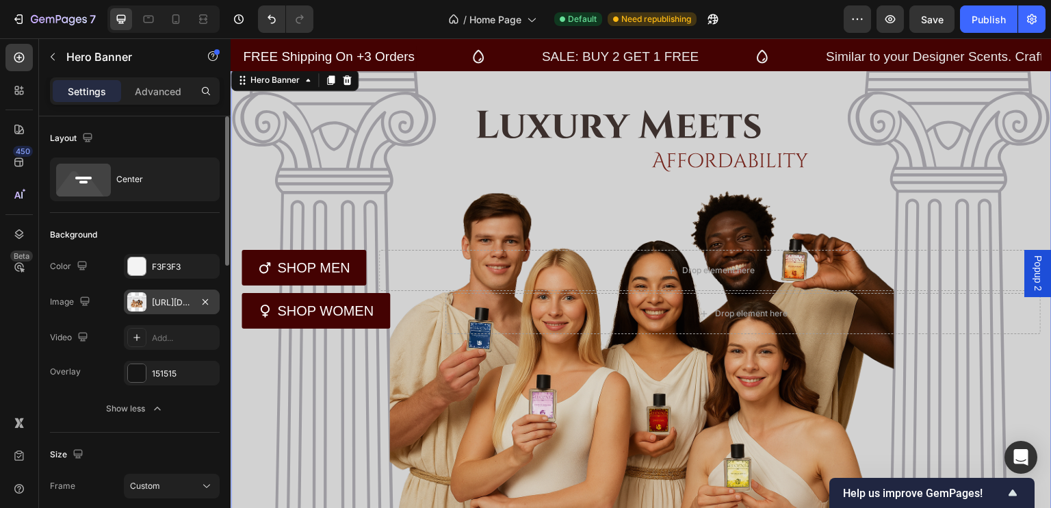
click at [181, 304] on div "[URL][DOMAIN_NAME]" at bounding box center [172, 302] width 40 height 12
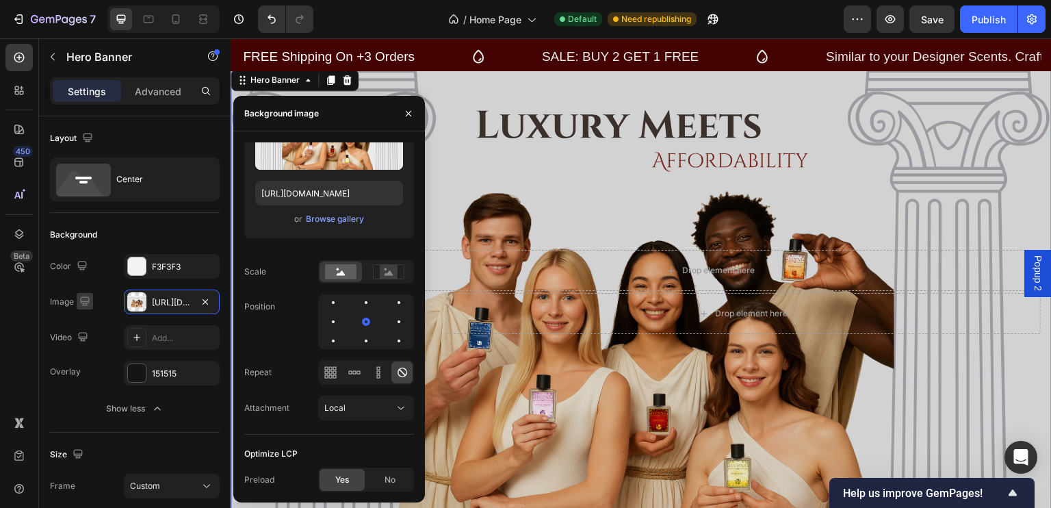
click at [83, 305] on icon "button" at bounding box center [85, 301] width 14 height 14
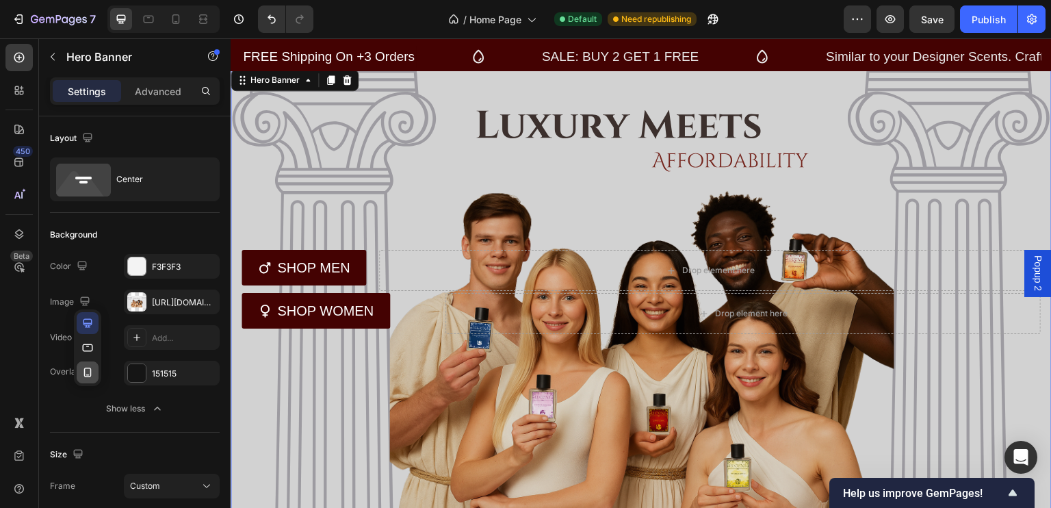
click at [90, 366] on icon "button" at bounding box center [88, 373] width 14 height 14
type input "100%"
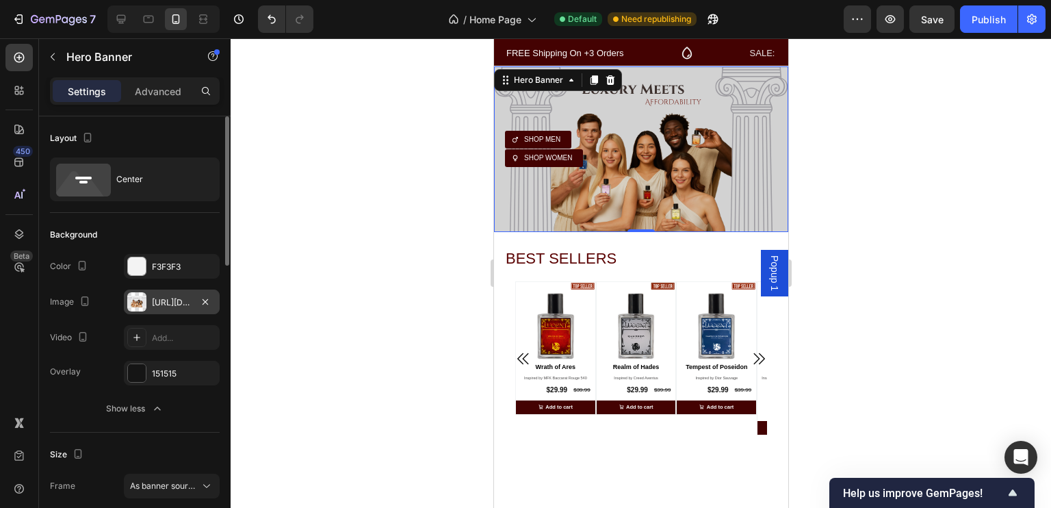
click at [170, 301] on div "[URL][DOMAIN_NAME]" at bounding box center [172, 302] width 40 height 12
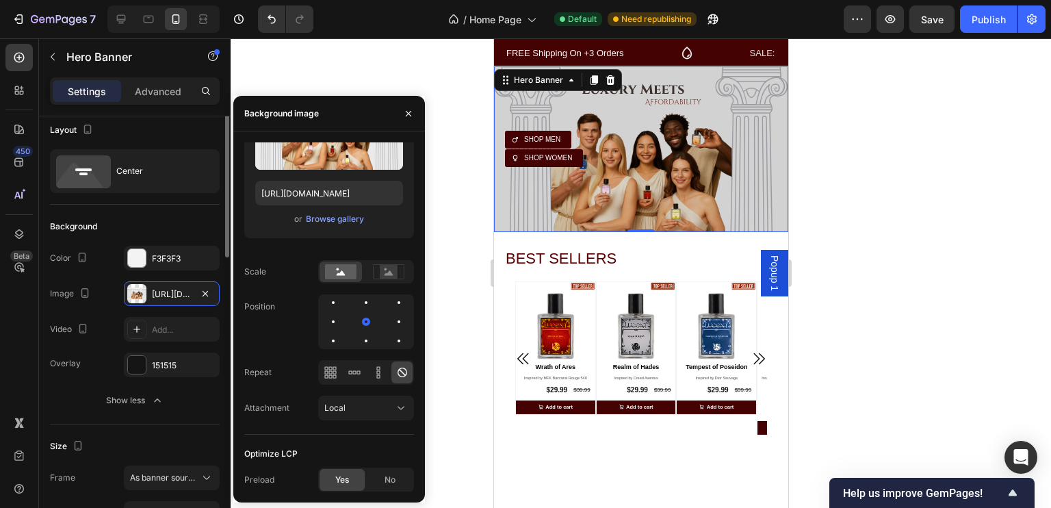
scroll to position [0, 0]
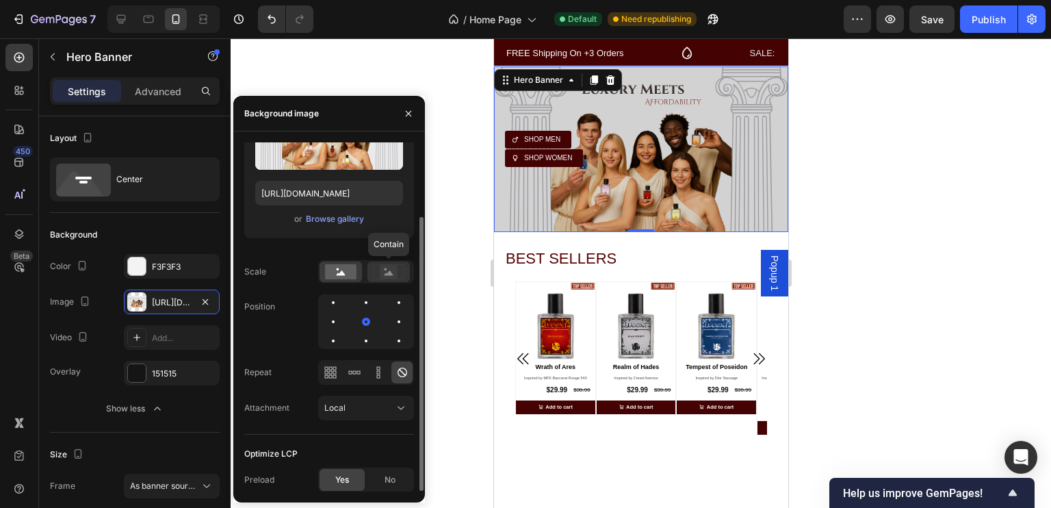
click at [378, 273] on icon at bounding box center [388, 271] width 31 height 15
click at [123, 29] on div at bounding box center [121, 19] width 22 height 22
type input "10000"
type input "5500"
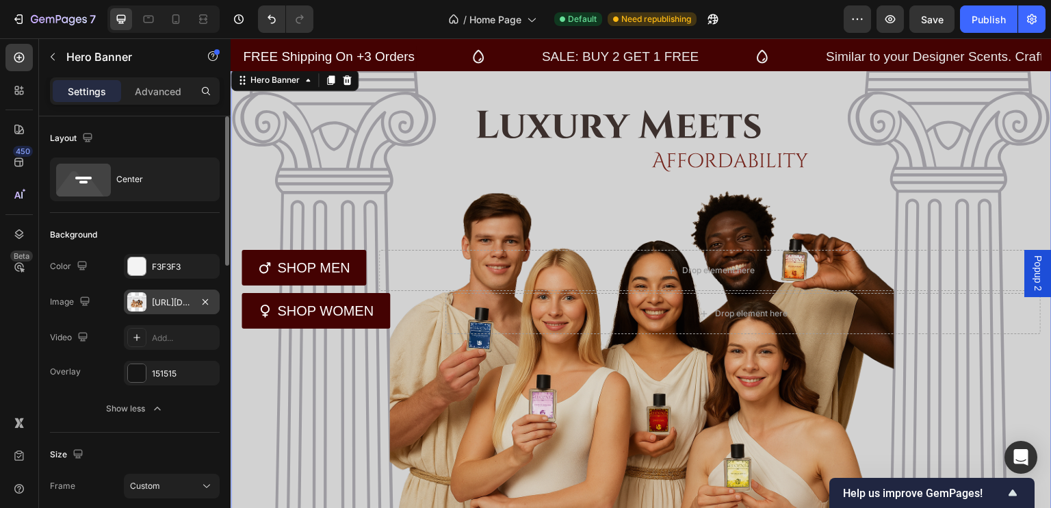
click at [173, 298] on div "[URL][DOMAIN_NAME]" at bounding box center [172, 302] width 40 height 12
click at [175, 23] on icon at bounding box center [177, 19] width 8 height 10
type input "100%"
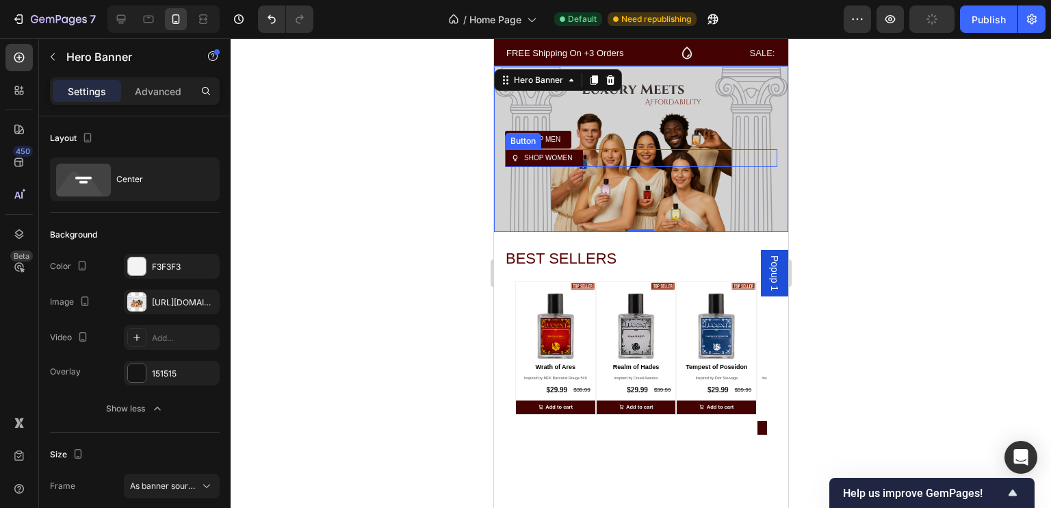
click at [647, 155] on div "SHOP WOMEN Button" at bounding box center [641, 158] width 272 height 18
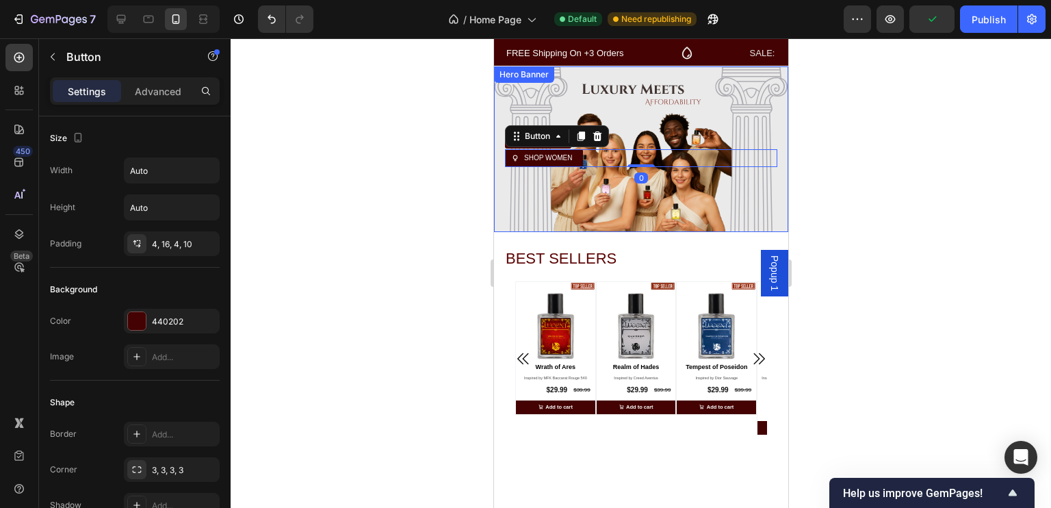
click at [630, 189] on div "Overlay" at bounding box center [641, 149] width 294 height 166
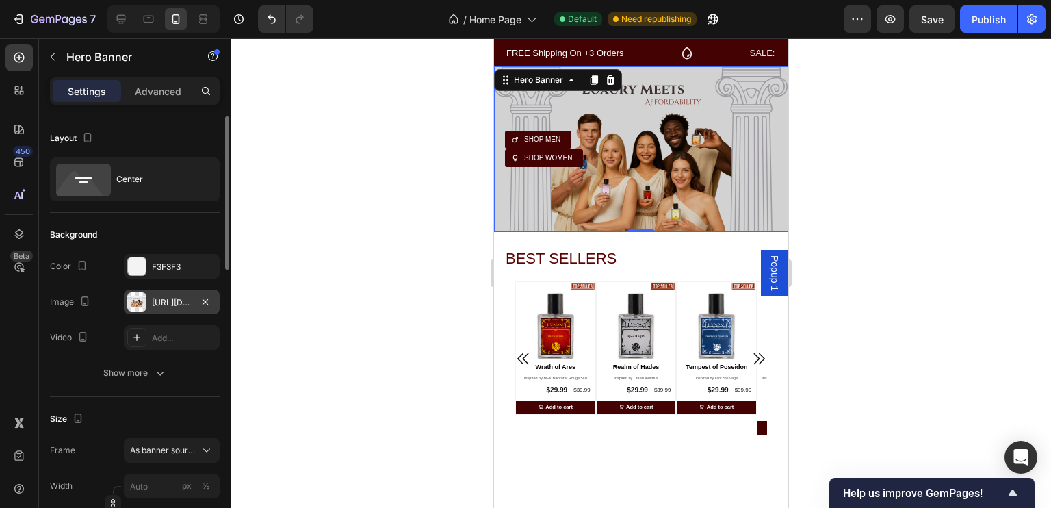
click at [169, 301] on div "[URL][DOMAIN_NAME]" at bounding box center [172, 302] width 40 height 12
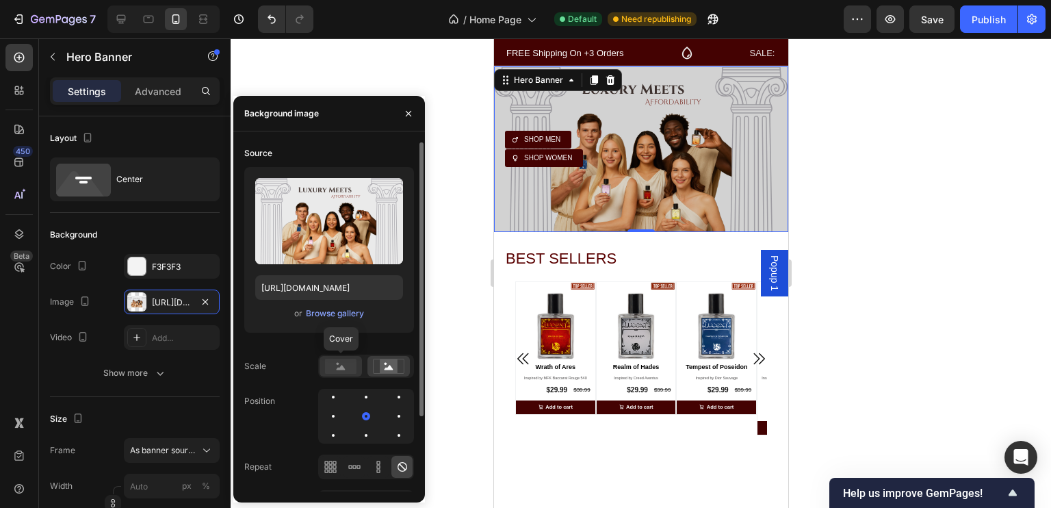
click at [338, 366] on rect at bounding box center [340, 366] width 31 height 15
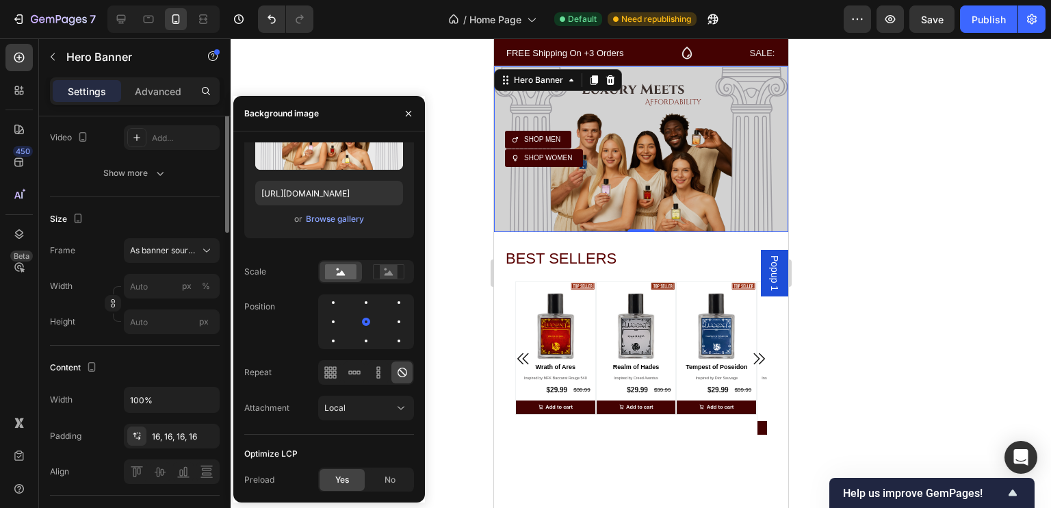
scroll to position [231, 0]
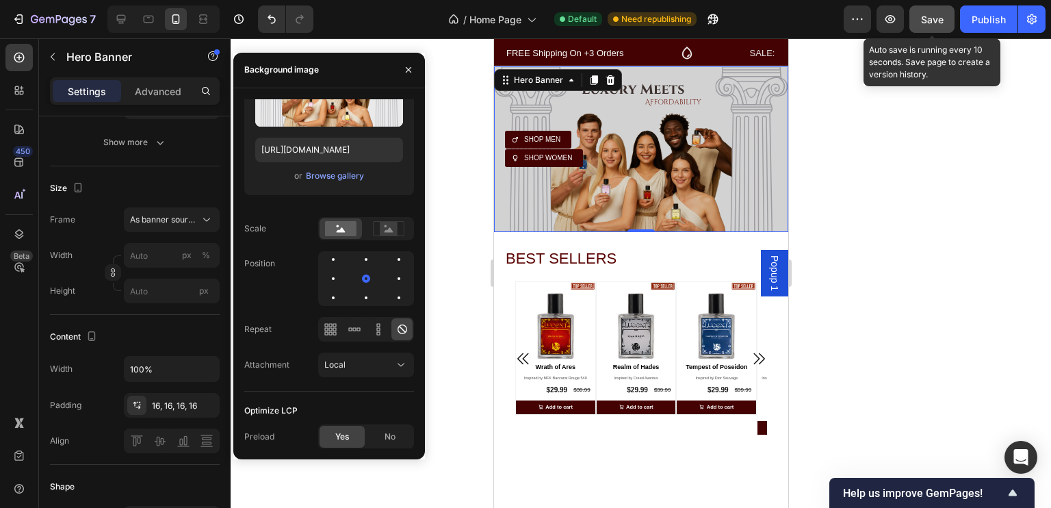
click at [947, 21] on button "Save" at bounding box center [932, 18] width 45 height 27
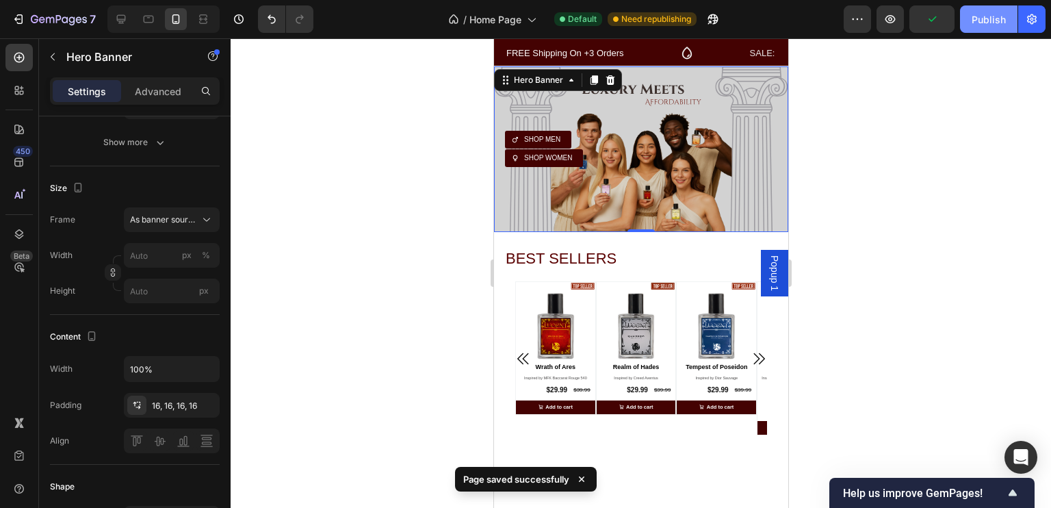
click at [979, 21] on div "Publish" at bounding box center [989, 19] width 34 height 14
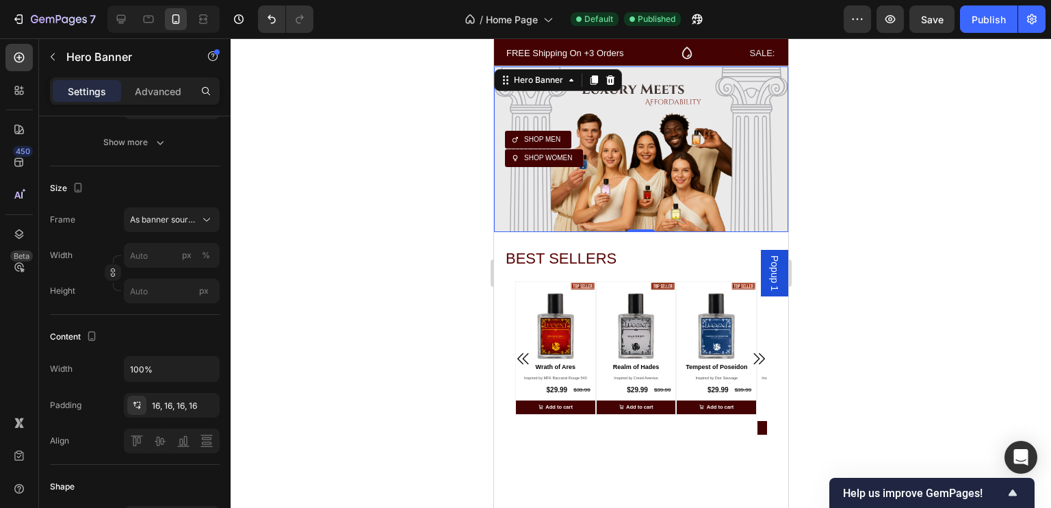
click at [730, 105] on div "Overlay" at bounding box center [641, 149] width 294 height 166
click at [611, 191] on div "Overlay" at bounding box center [641, 149] width 294 height 166
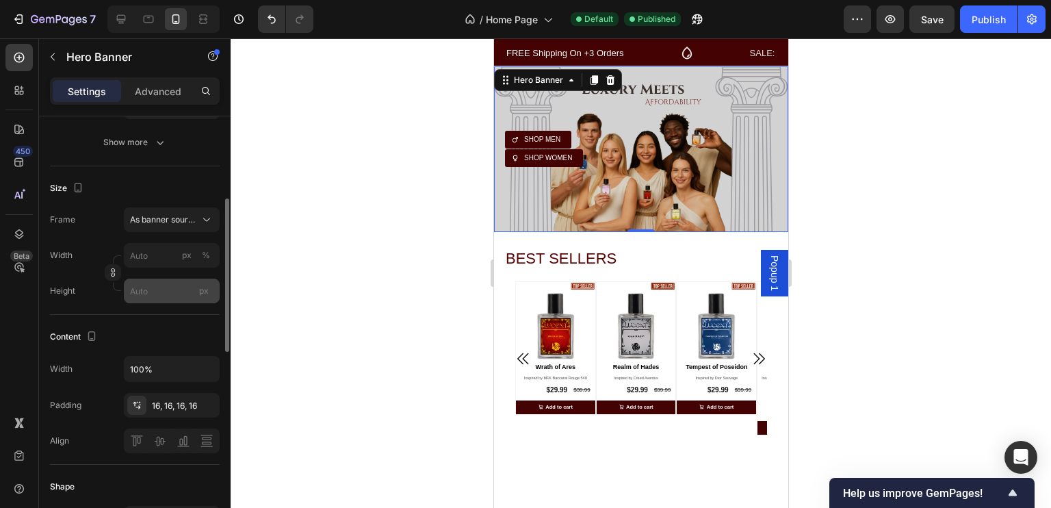
scroll to position [0, 0]
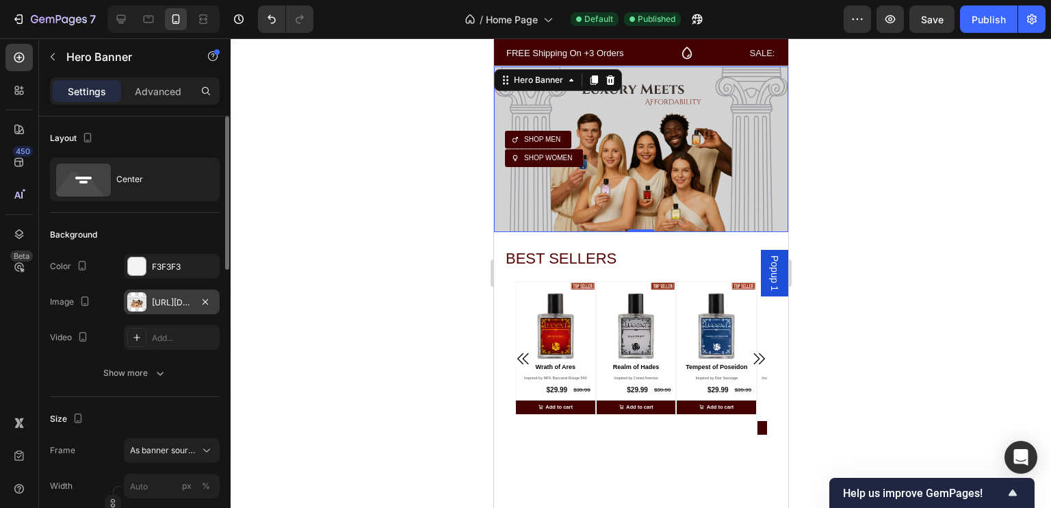
click at [164, 303] on div "[URL][DOMAIN_NAME]" at bounding box center [172, 302] width 40 height 12
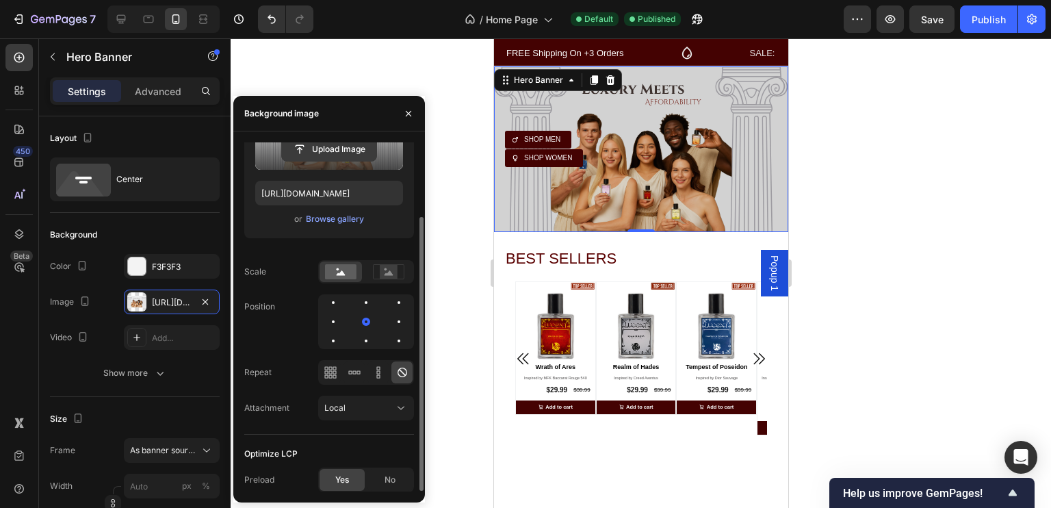
click at [331, 155] on input "file" at bounding box center [329, 149] width 94 height 23
type input "[URL][DOMAIN_NAME]"
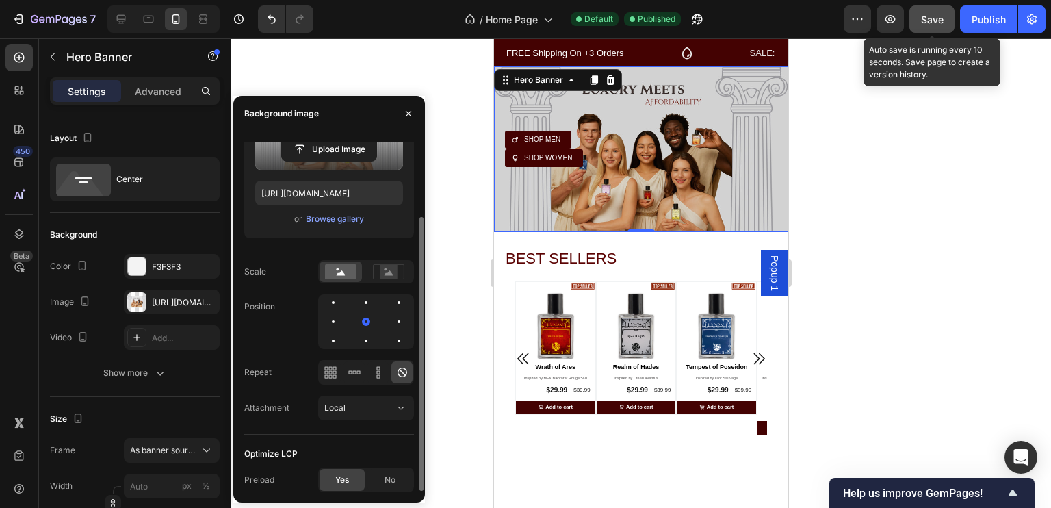
click at [932, 14] on span "Save" at bounding box center [932, 20] width 23 height 12
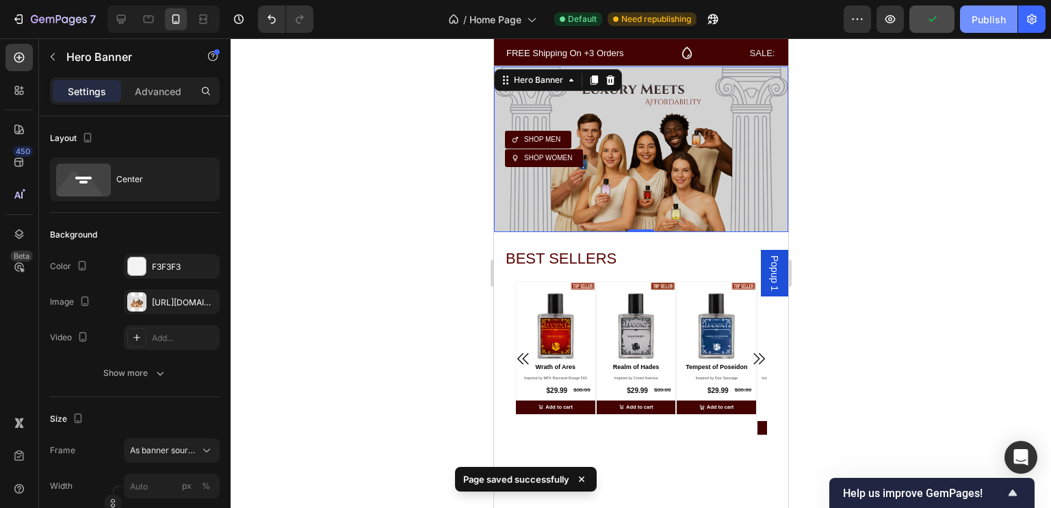
click at [970, 27] on button "Publish" at bounding box center [989, 18] width 58 height 27
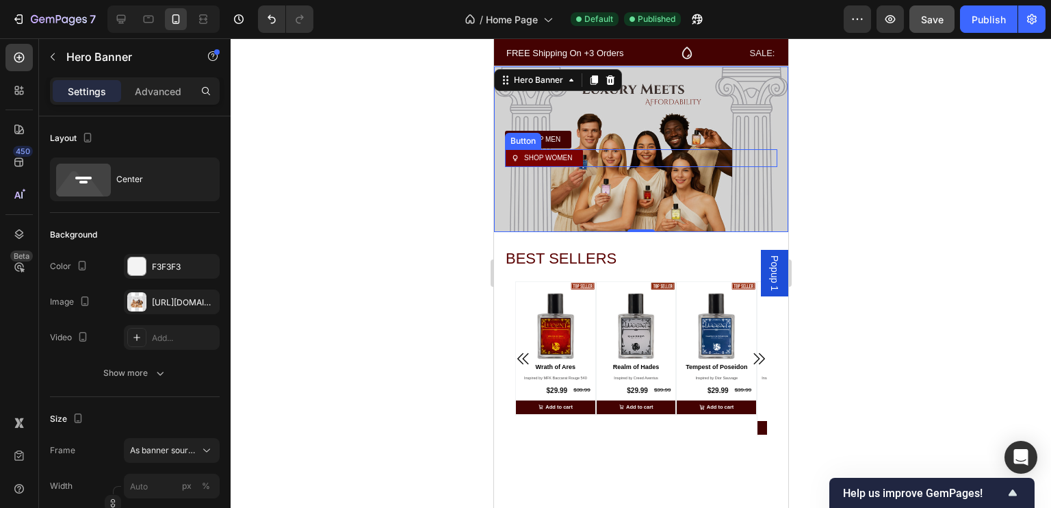
click at [578, 158] on link "SHOP WOMEN" at bounding box center [544, 158] width 78 height 18
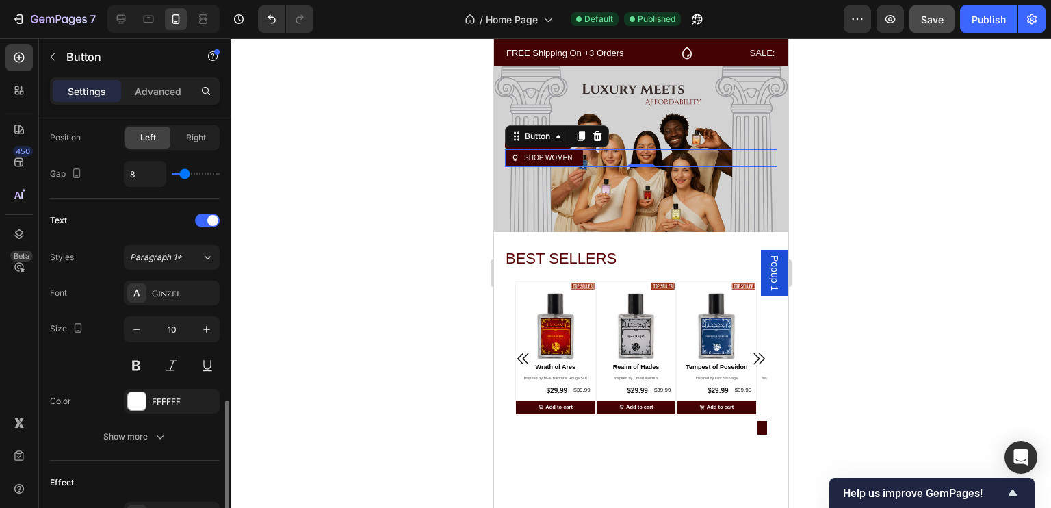
scroll to position [567, 0]
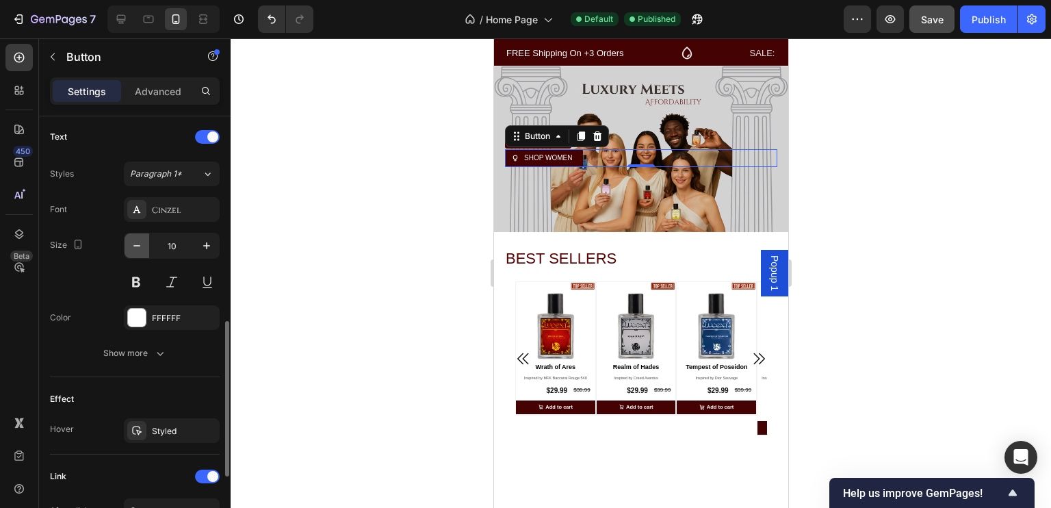
click at [136, 245] on icon "button" at bounding box center [137, 246] width 14 height 14
type input "9"
click at [320, 232] on div at bounding box center [641, 273] width 821 height 470
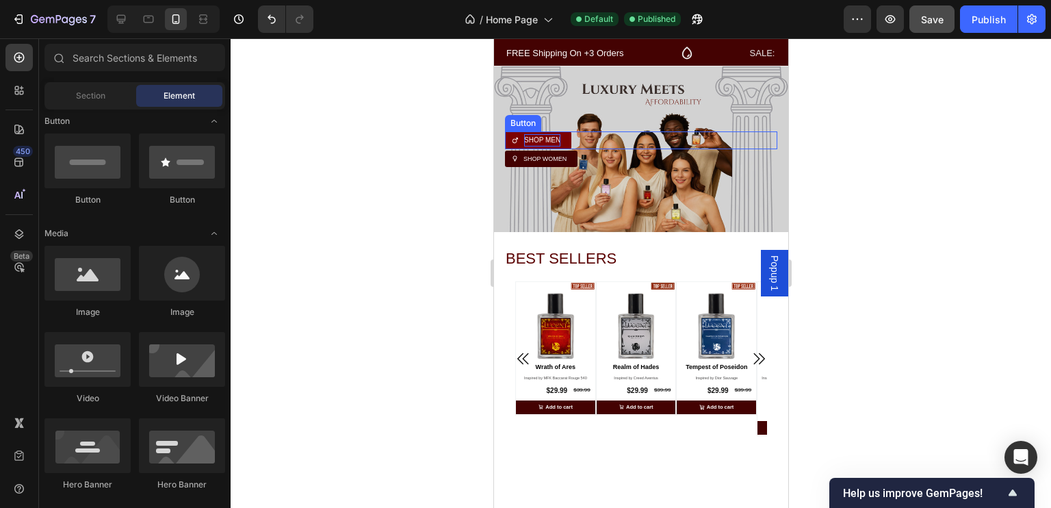
click at [541, 137] on p "SHOP MEN" at bounding box center [542, 140] width 36 height 12
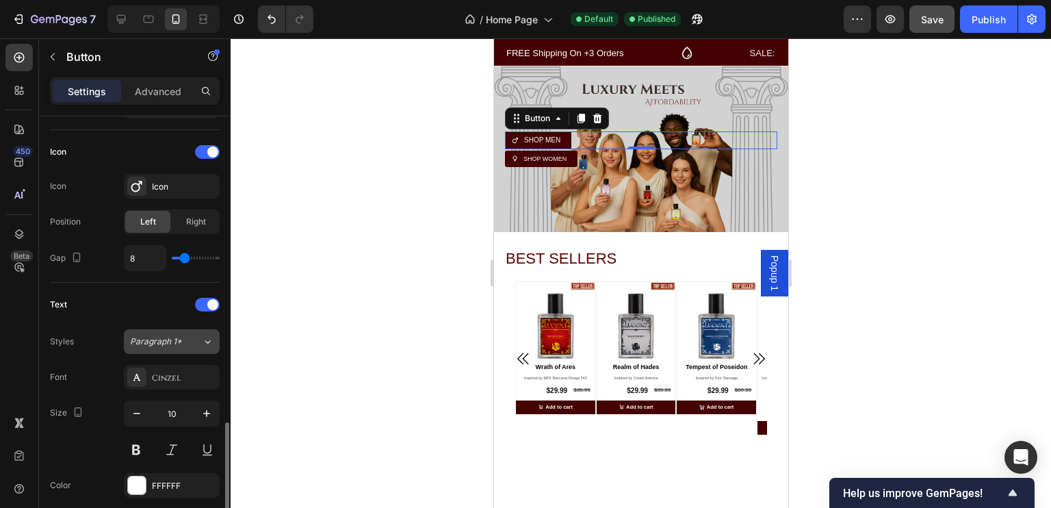
scroll to position [531, 0]
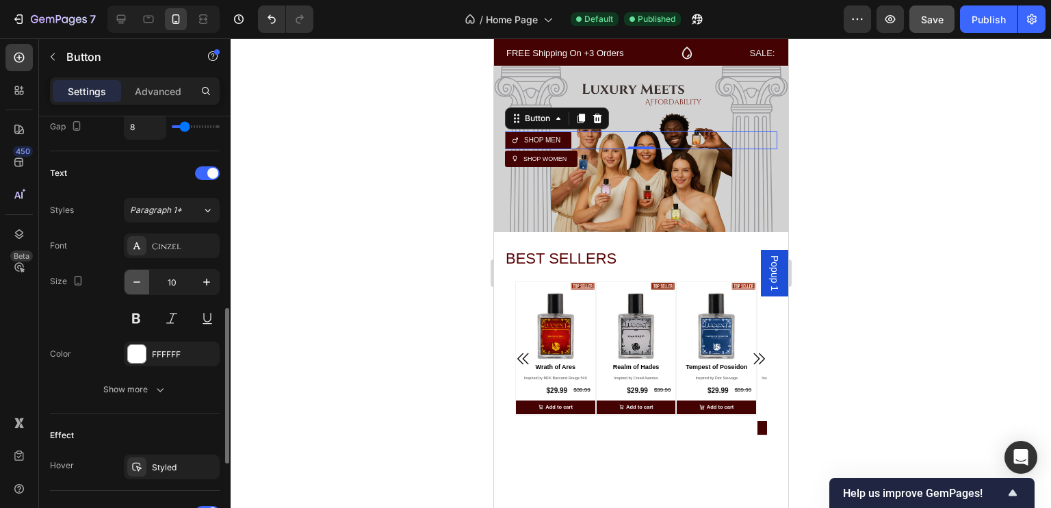
click at [133, 282] on icon "button" at bounding box center [137, 282] width 14 height 14
type input "9"
click at [368, 151] on div at bounding box center [641, 273] width 821 height 470
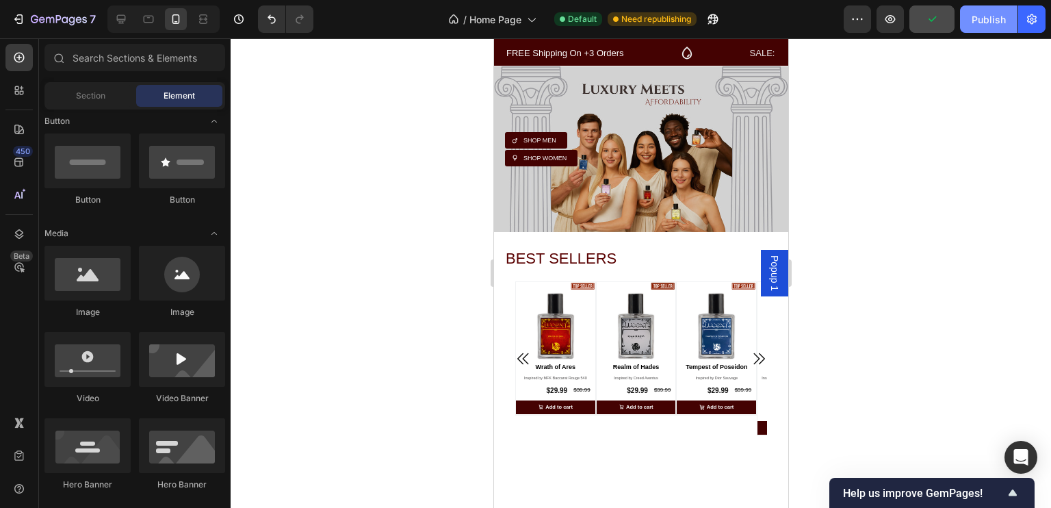
click at [975, 29] on button "Publish" at bounding box center [989, 18] width 58 height 27
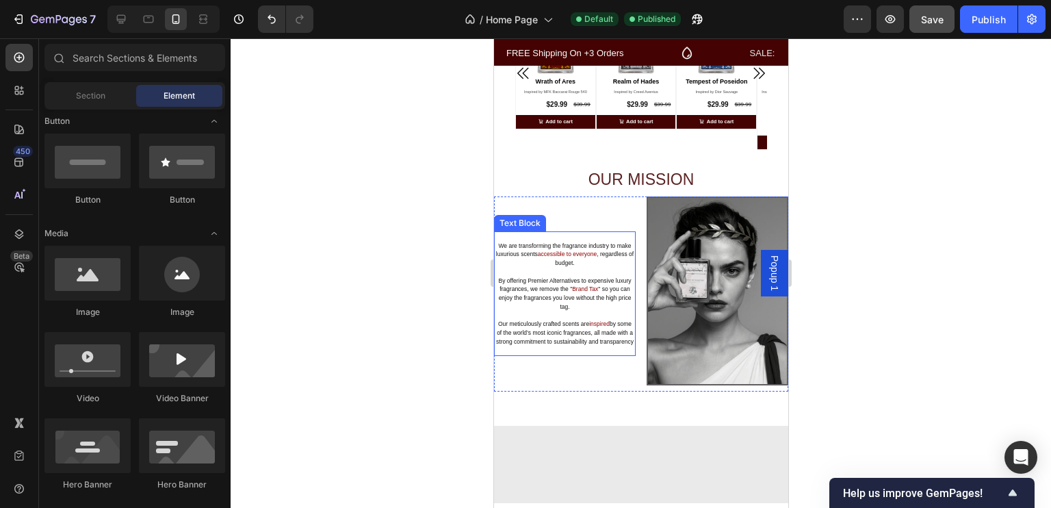
scroll to position [0, 0]
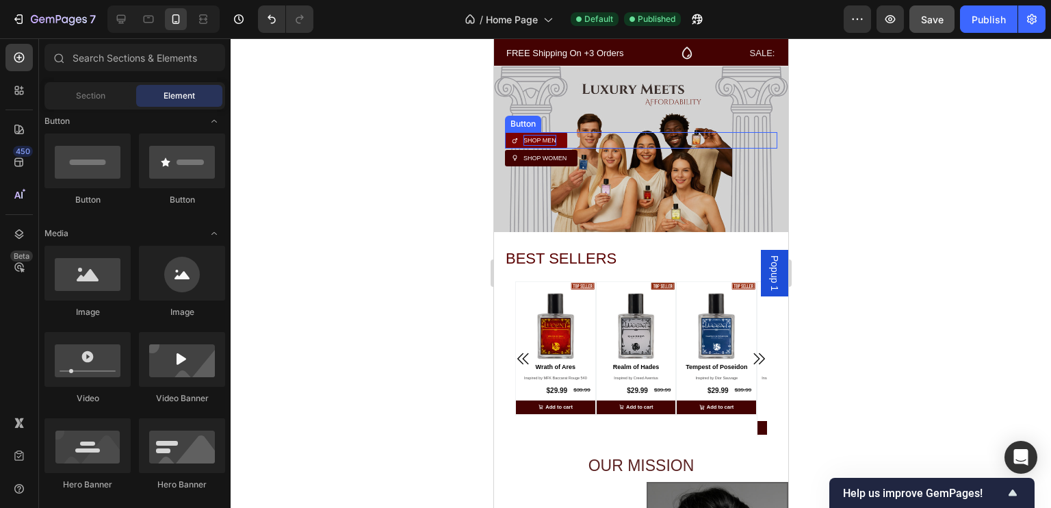
click at [548, 139] on p "SHOP MEN" at bounding box center [539, 140] width 33 height 11
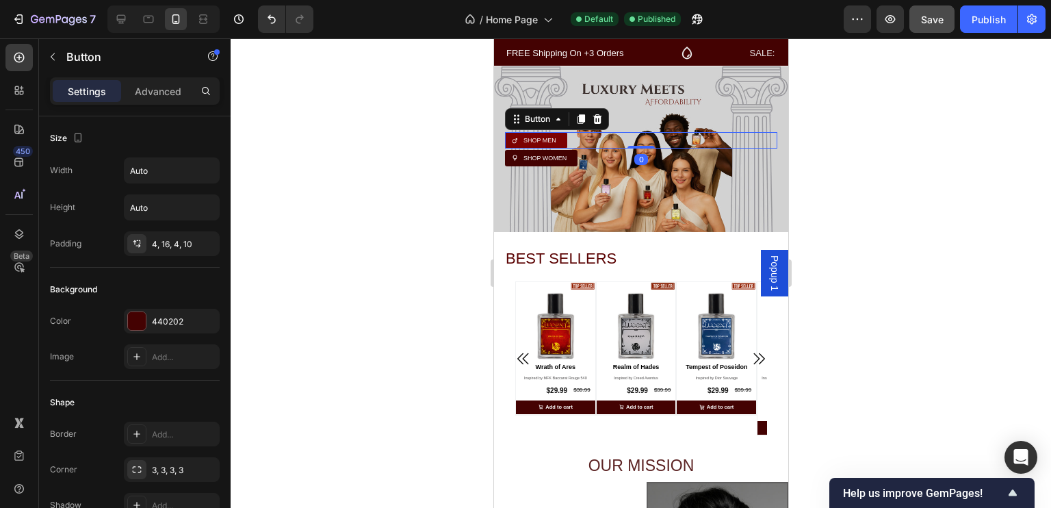
click at [561, 139] on link "SHOP MEN" at bounding box center [536, 140] width 62 height 16
click at [149, 8] on div at bounding box center [149, 19] width 22 height 22
type input "16"
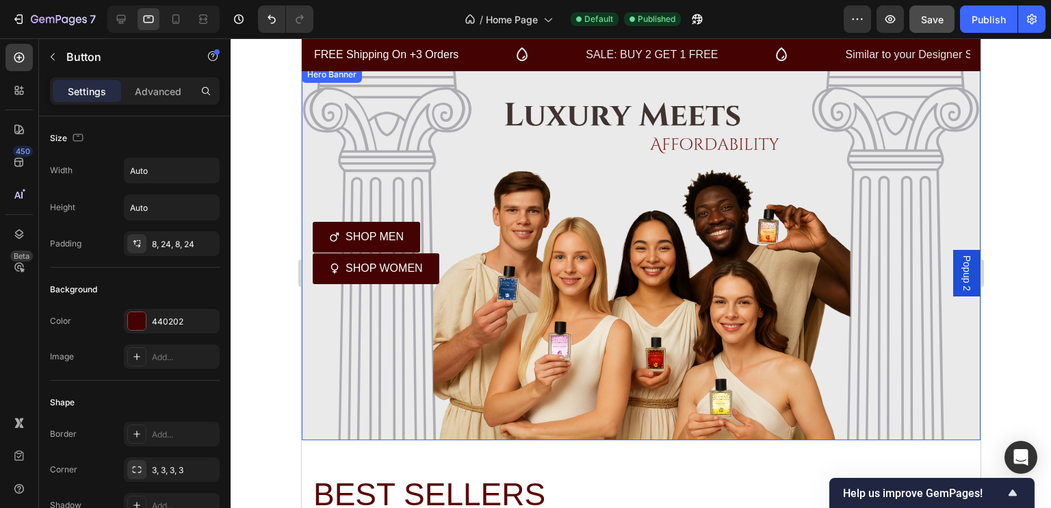
click at [526, 196] on div "Overlay" at bounding box center [640, 253] width 679 height 374
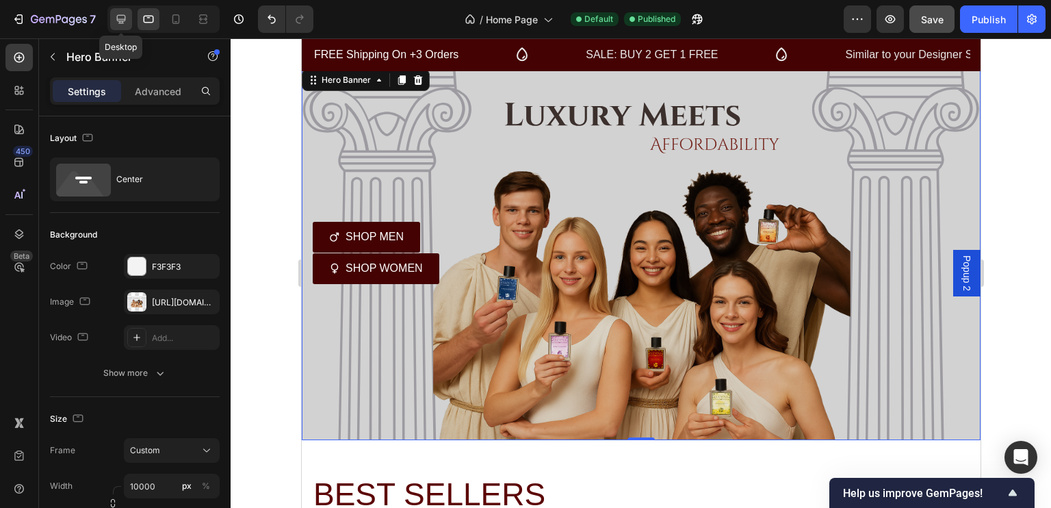
click at [118, 13] on icon at bounding box center [121, 19] width 14 height 14
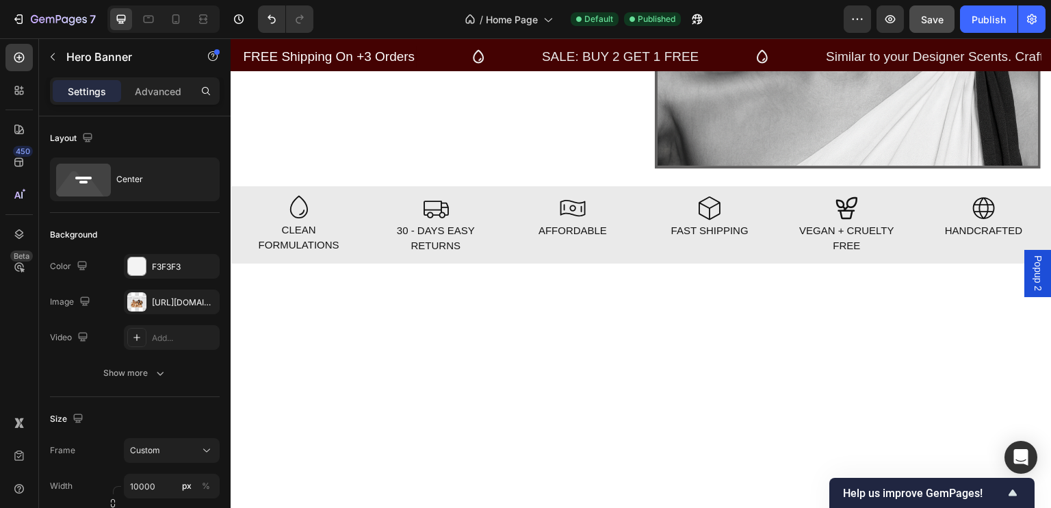
scroll to position [904, 0]
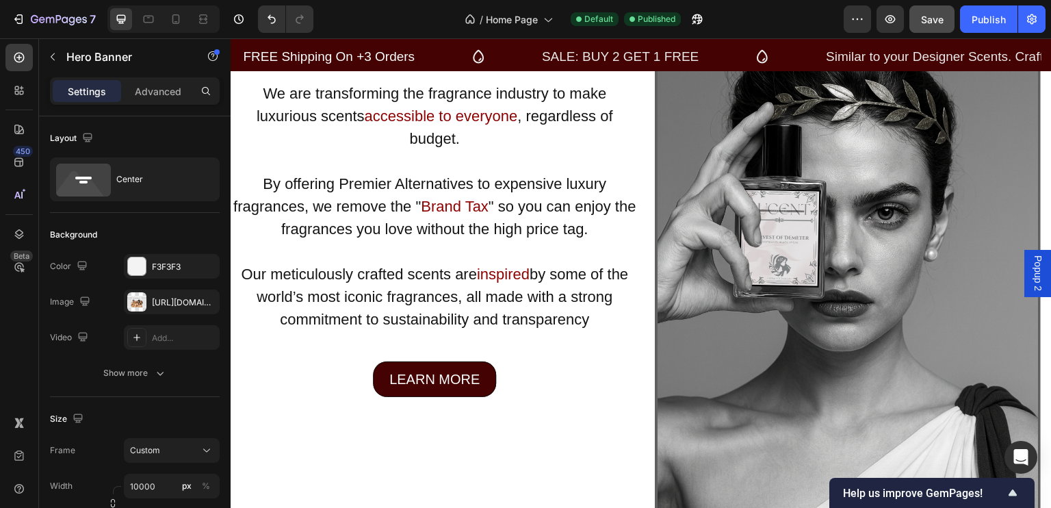
click at [771, 243] on img at bounding box center [848, 267] width 386 height 515
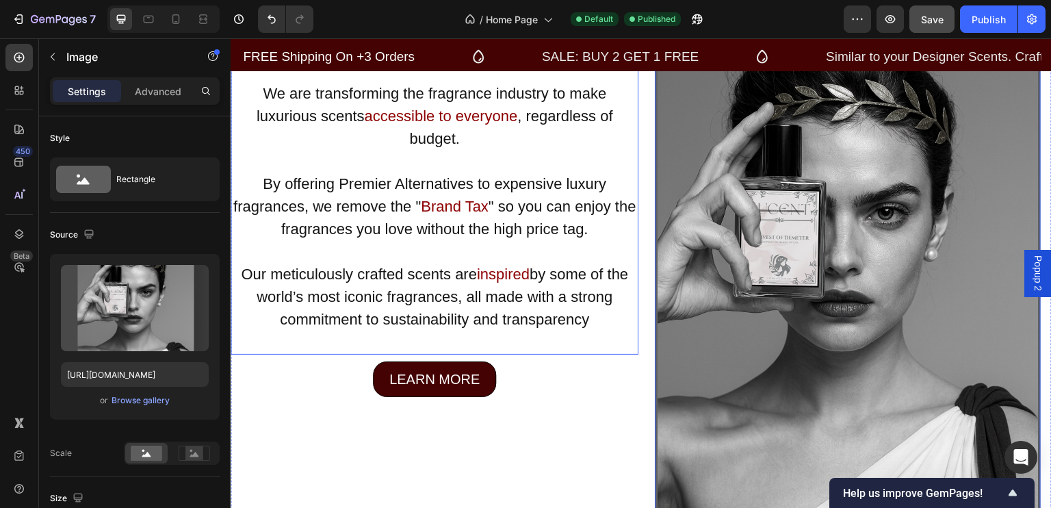
scroll to position [872, 0]
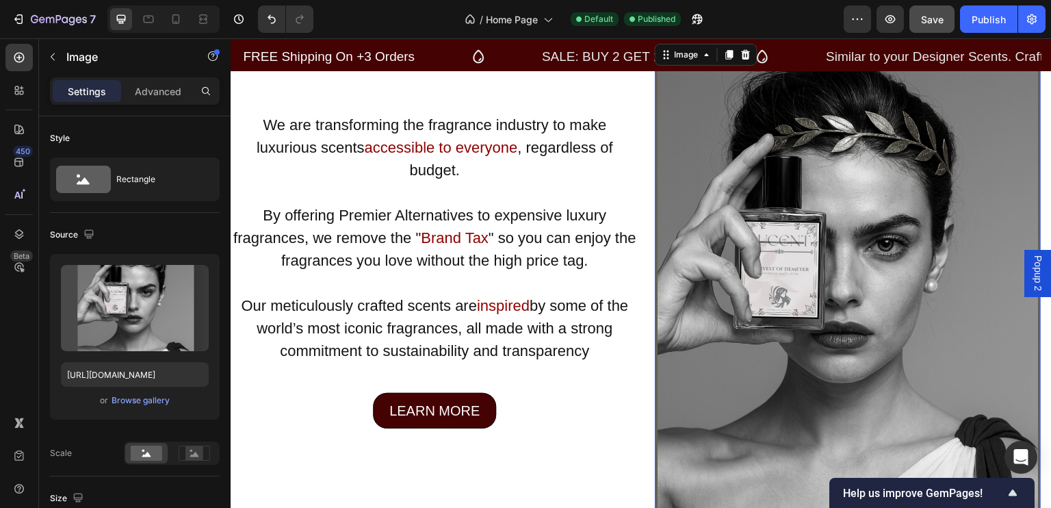
click at [828, 235] on img at bounding box center [848, 298] width 386 height 515
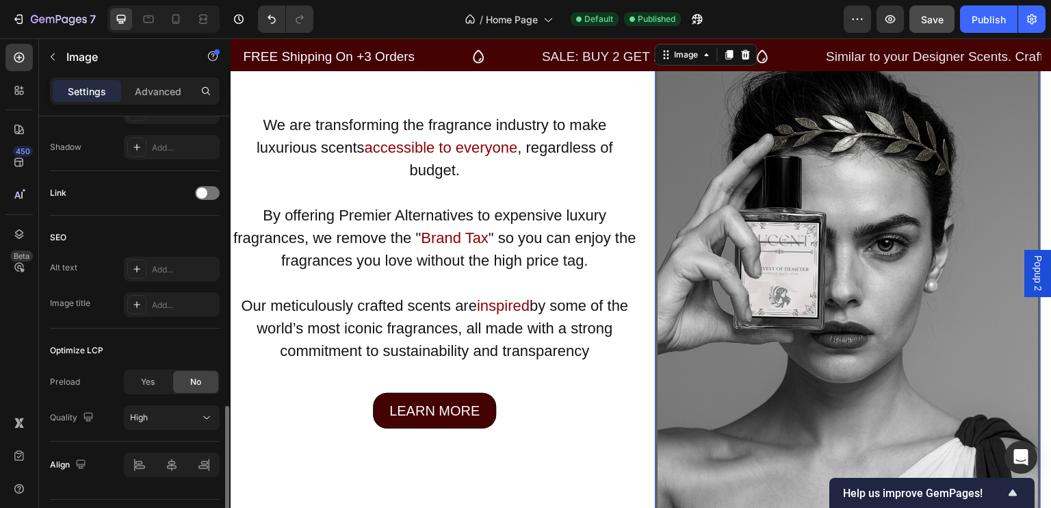
scroll to position [635, 0]
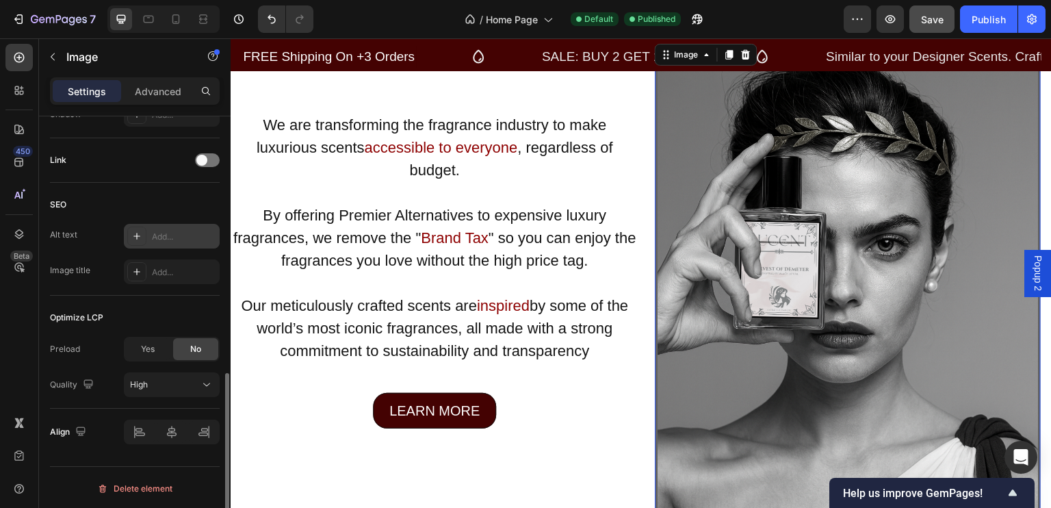
click at [172, 231] on div "Add..." at bounding box center [184, 237] width 64 height 12
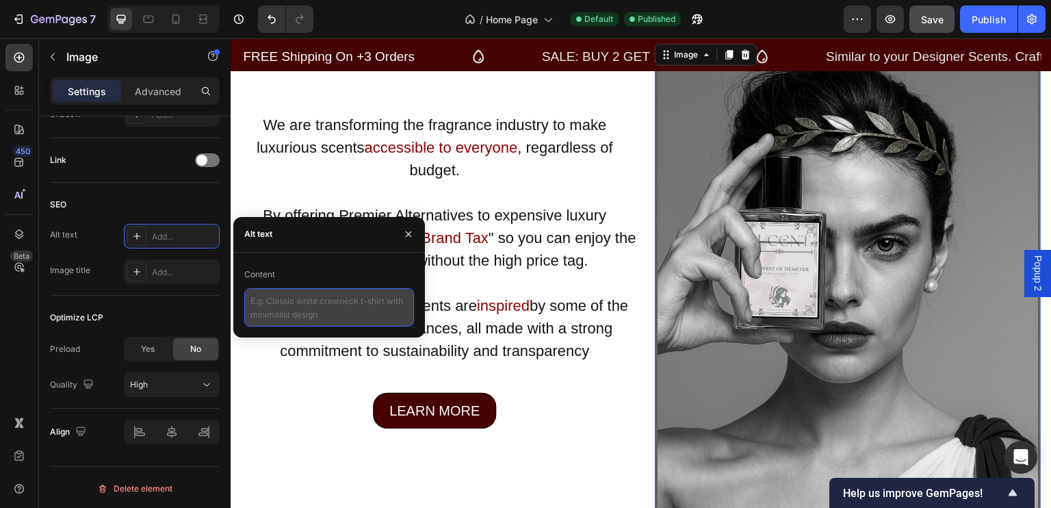
click at [293, 309] on textarea at bounding box center [329, 307] width 170 height 38
type textarea "Lucent Perfume"
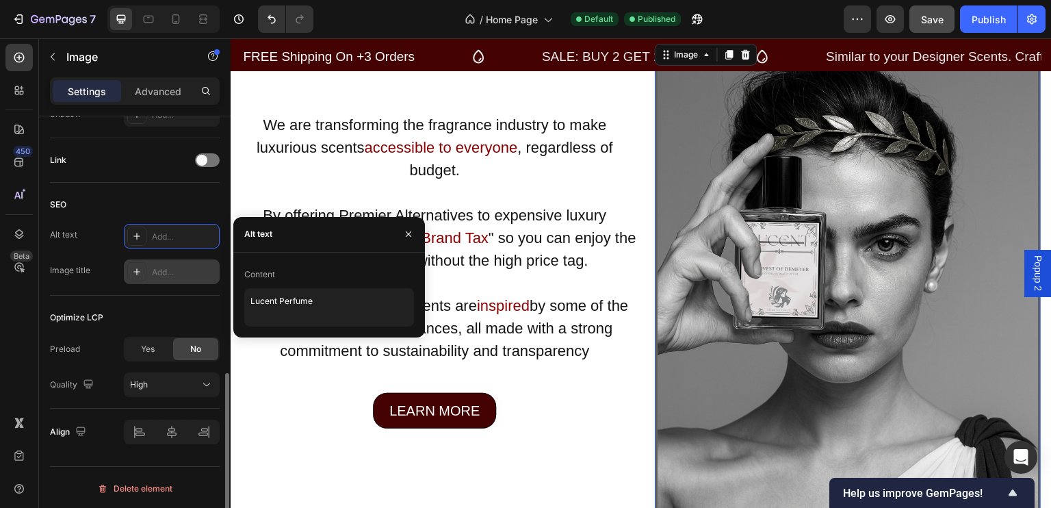
click at [183, 272] on div "Add..." at bounding box center [184, 272] width 64 height 12
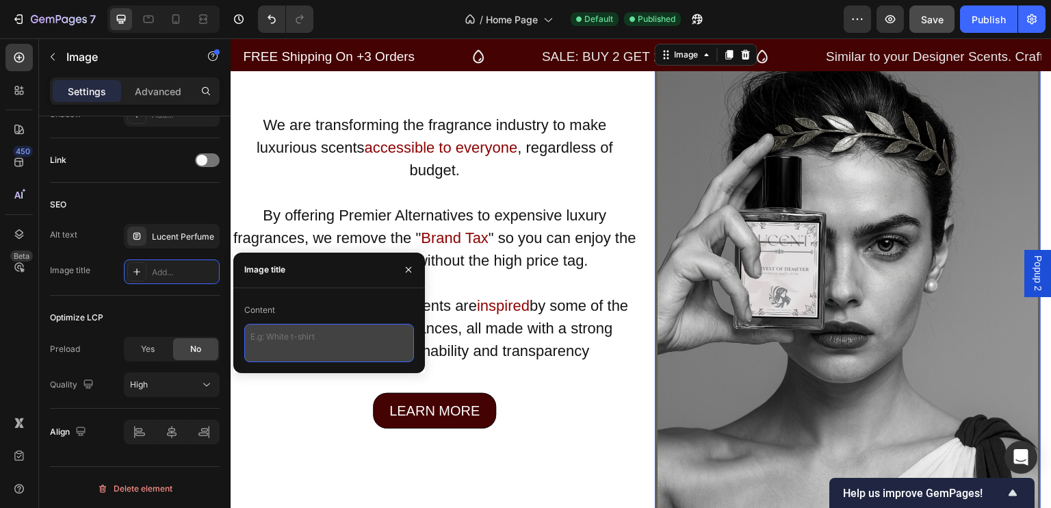
click at [316, 337] on textarea at bounding box center [329, 343] width 170 height 38
type textarea "Lucent Essence"
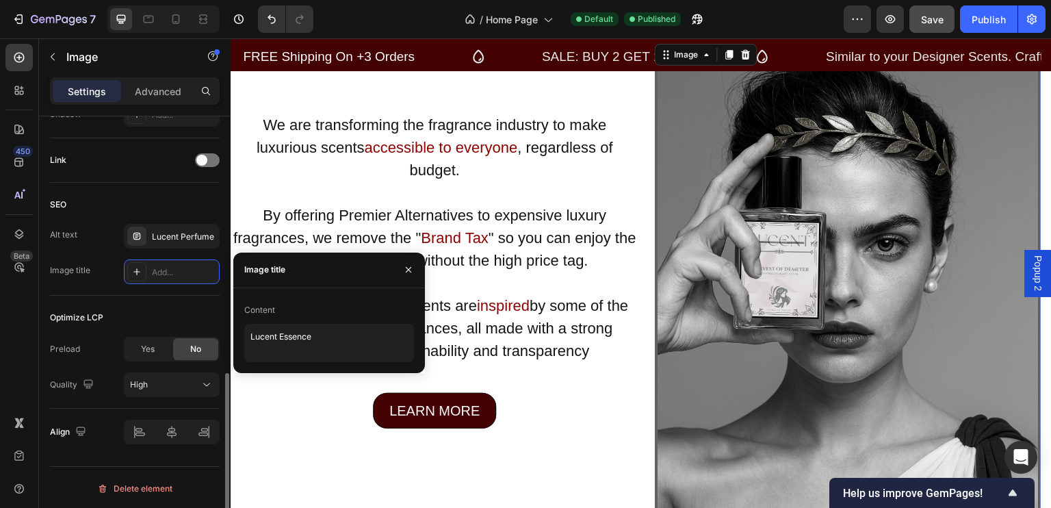
click at [167, 207] on div "SEO" at bounding box center [135, 205] width 170 height 22
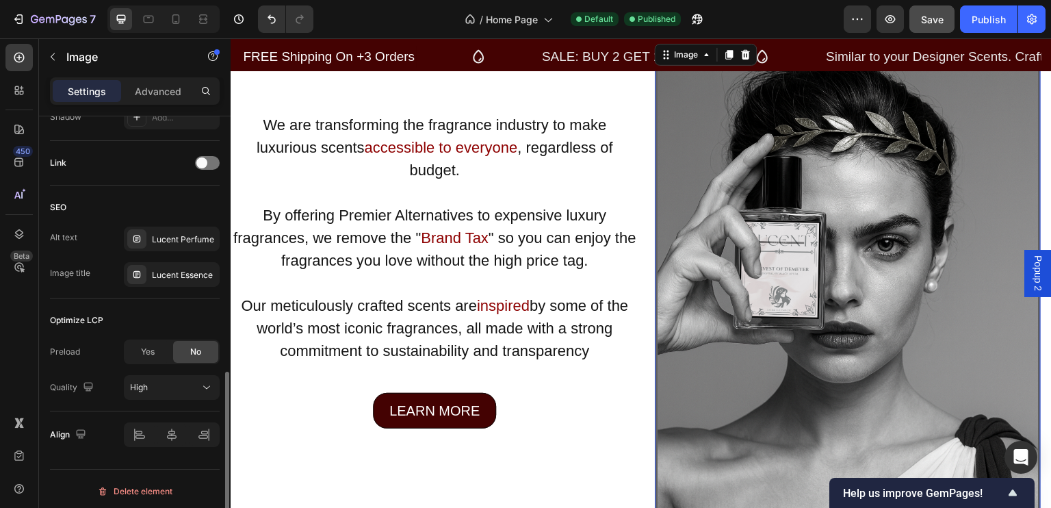
scroll to position [633, 0]
click at [151, 344] on div "Yes" at bounding box center [147, 352] width 45 height 22
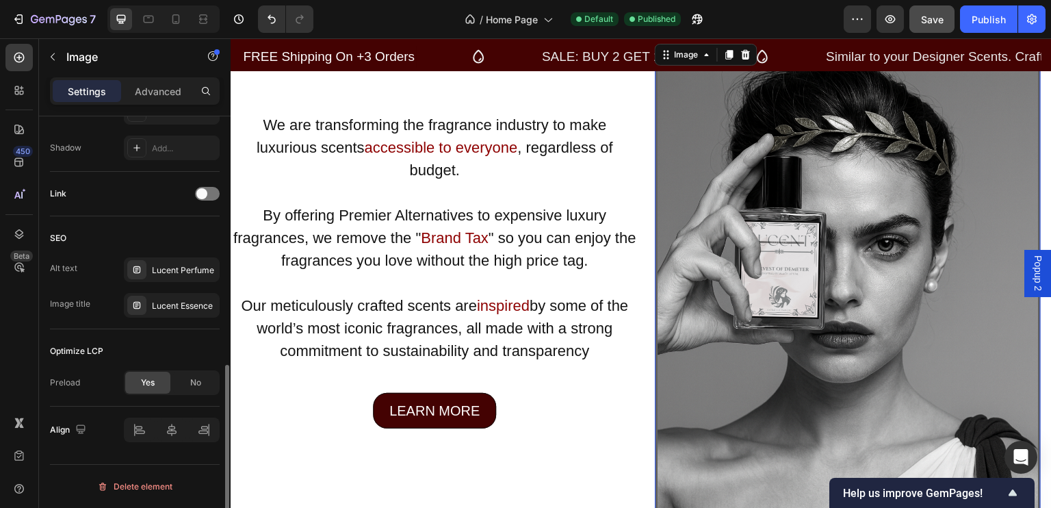
scroll to position [600, 0]
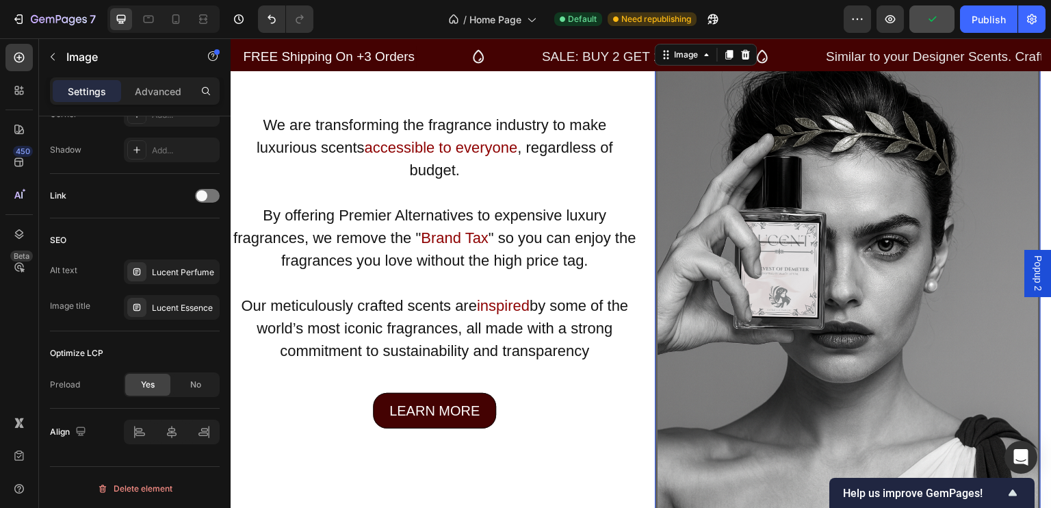
click at [774, 249] on img at bounding box center [848, 298] width 386 height 515
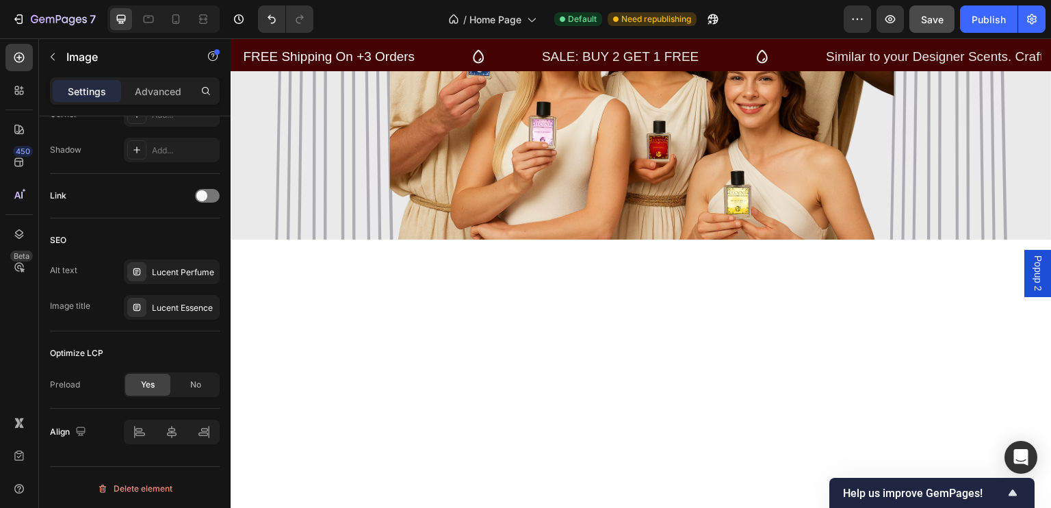
click at [598, 164] on div "Overlay" at bounding box center [641, 19] width 821 height 452
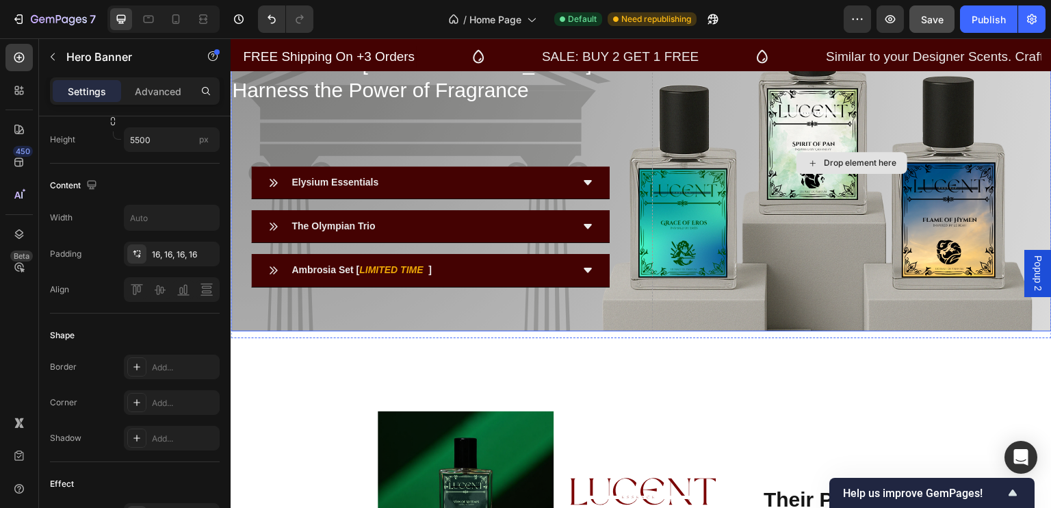
scroll to position [1880, 0]
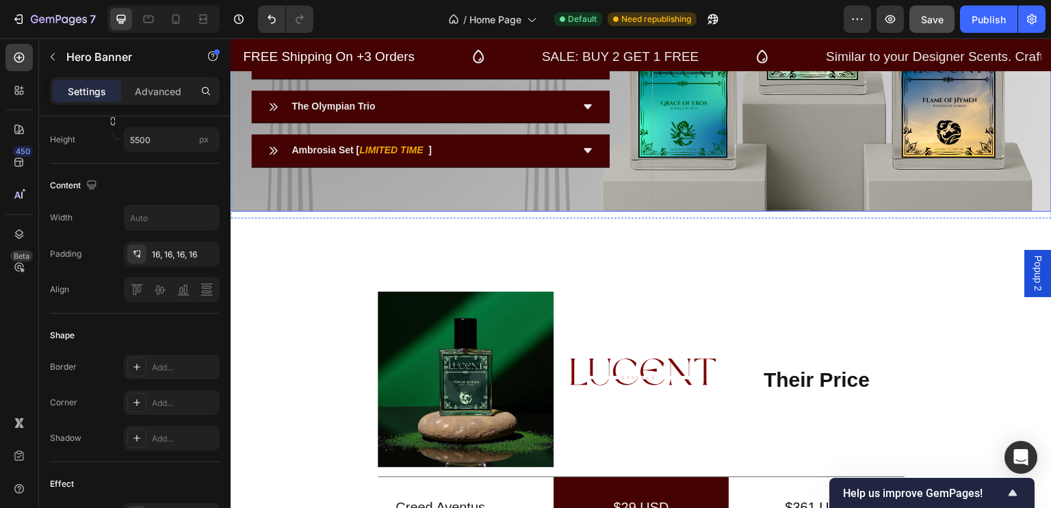
click at [787, 217] on div "Drop element here" at bounding box center [852, 43] width 400 height 347
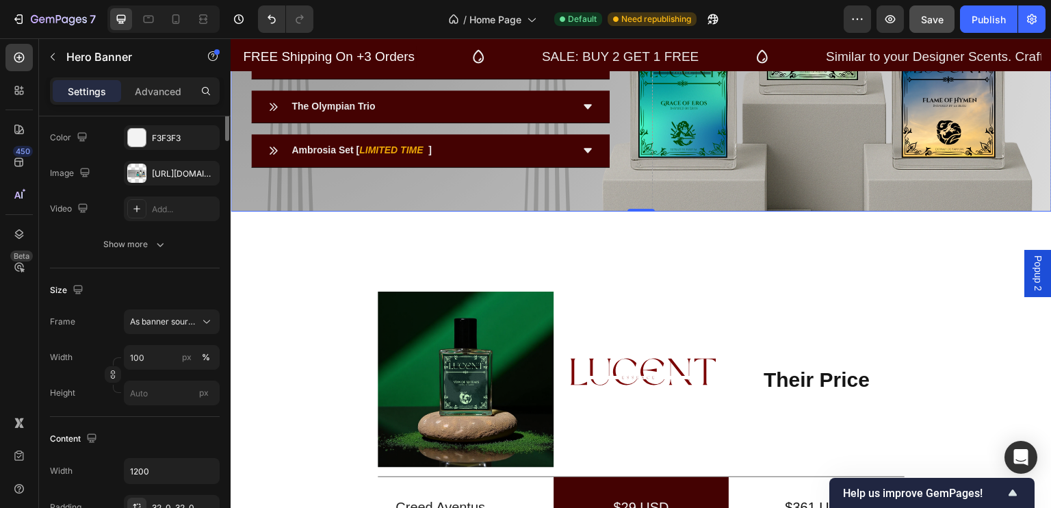
scroll to position [0, 0]
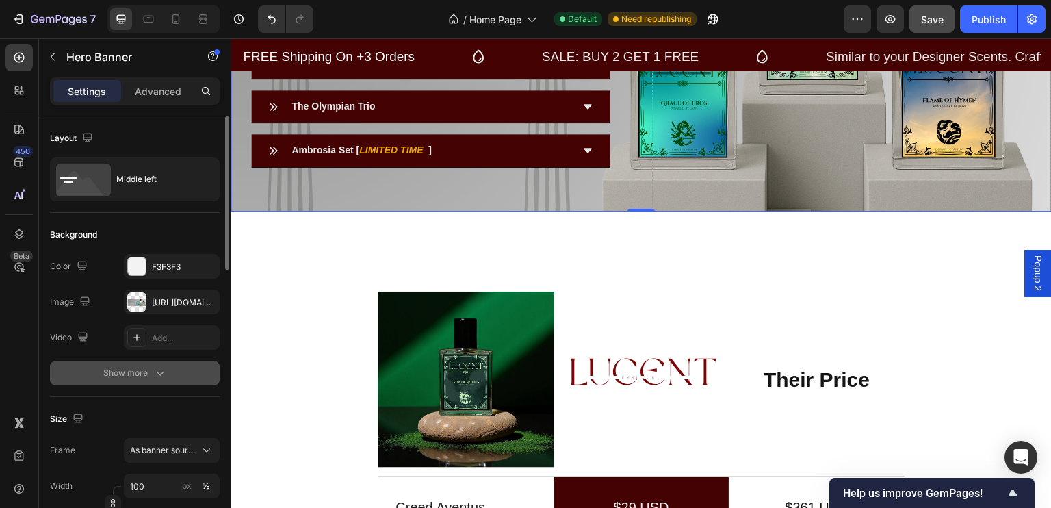
click at [129, 377] on div "Show more" at bounding box center [135, 373] width 64 height 14
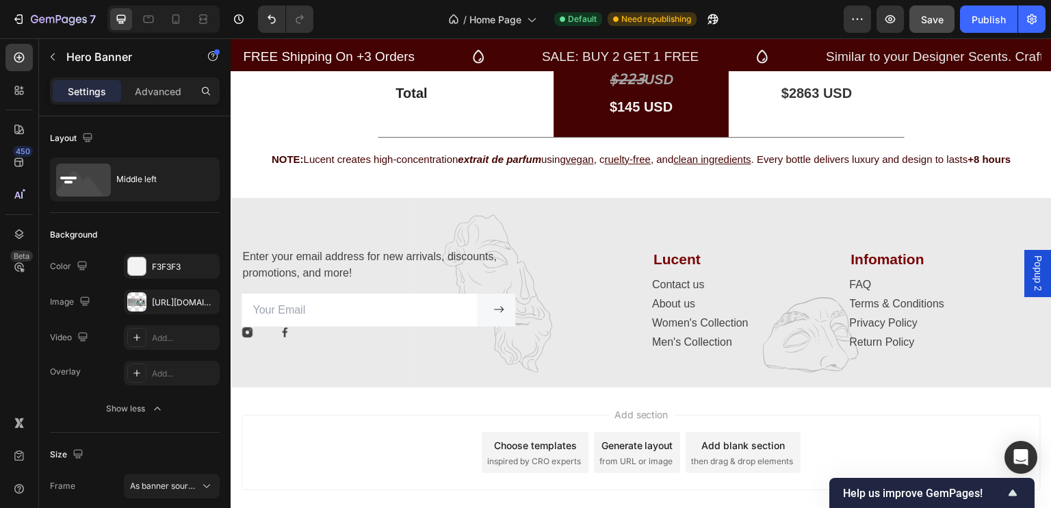
scroll to position [2967, 0]
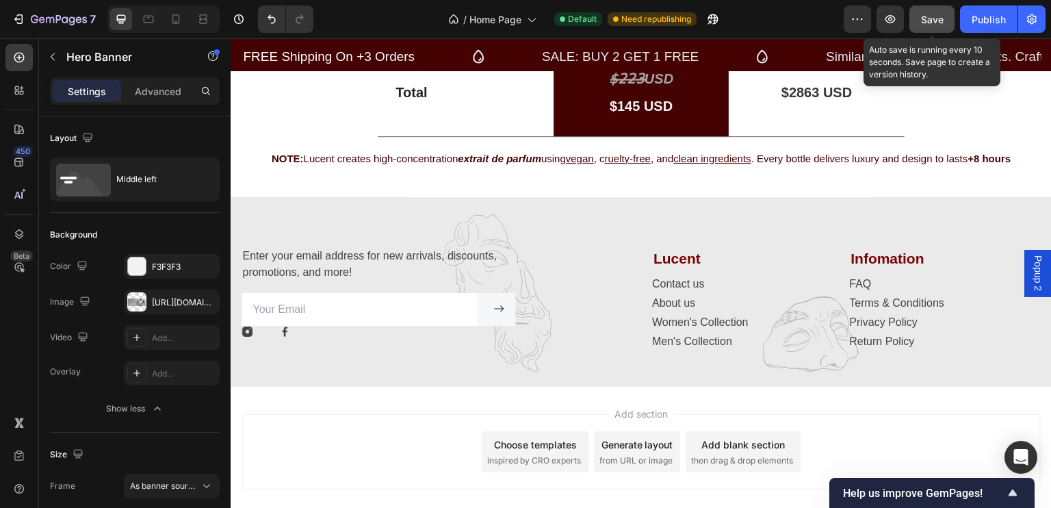
click at [923, 15] on span "Save" at bounding box center [932, 20] width 23 height 12
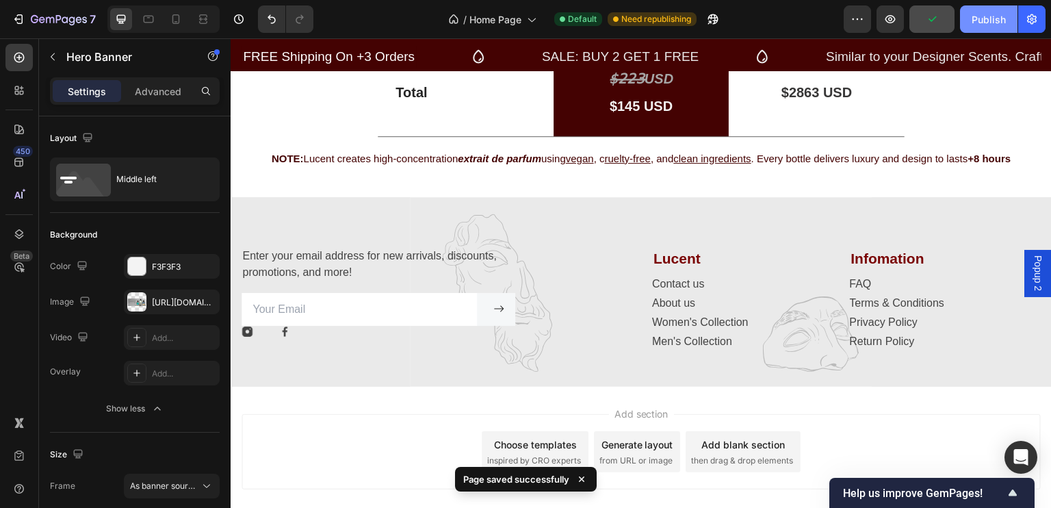
click at [975, 25] on div "Publish" at bounding box center [989, 19] width 34 height 14
